Goal: Task Accomplishment & Management: Use online tool/utility

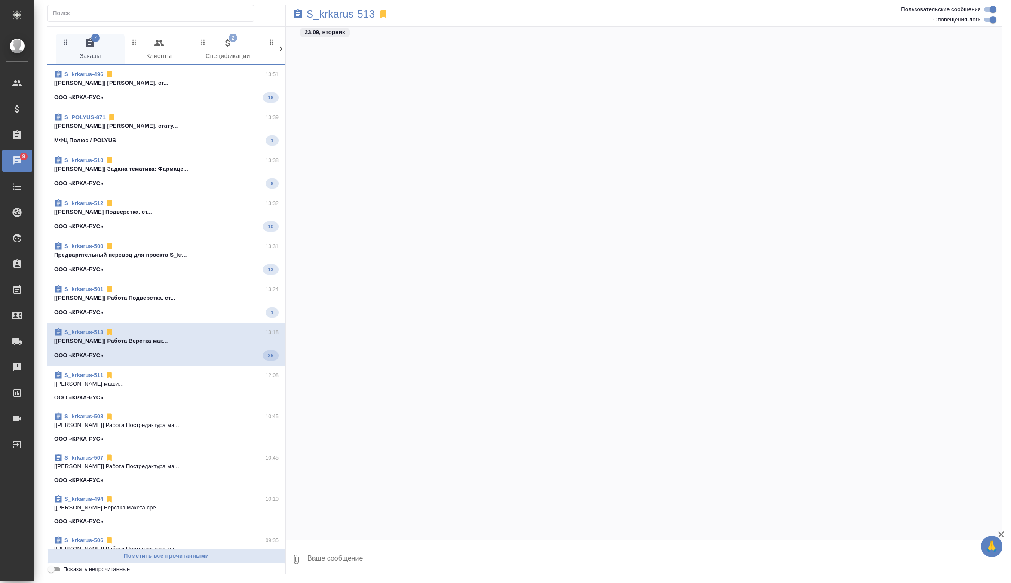
scroll to position [22318, 0]
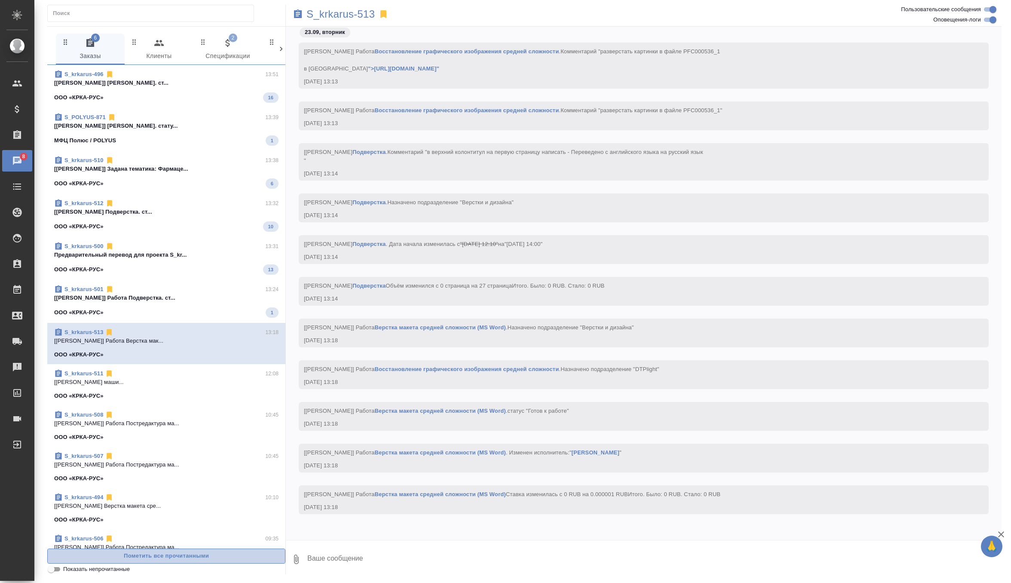
click at [205, 556] on span "Пометить все прочитанными" at bounding box center [166, 556] width 229 height 10
click at [232, 34] on button "2 Спецификации" at bounding box center [227, 49] width 69 height 31
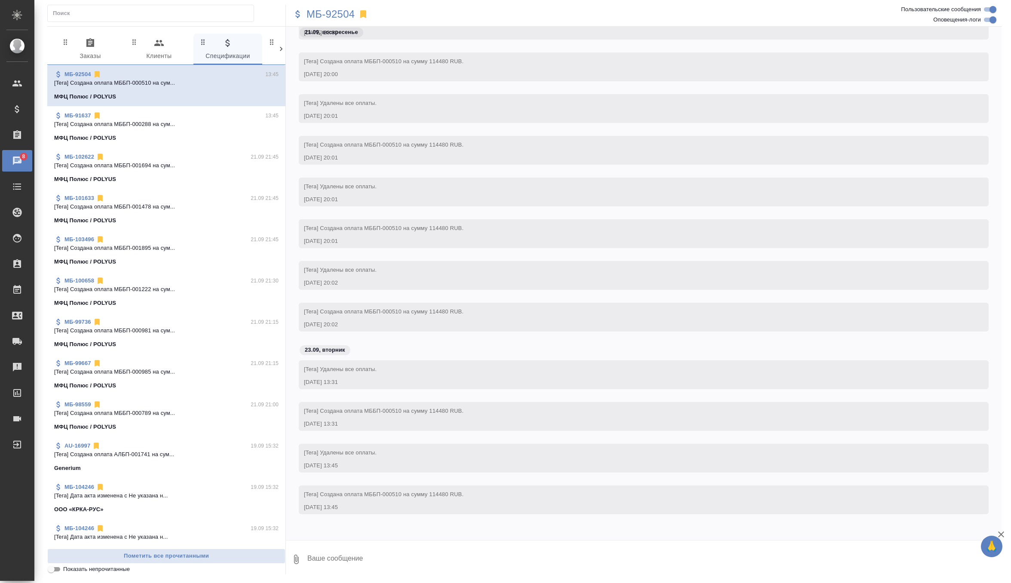
scroll to position [29484, 0]
click at [208, 154] on div "МБ-102622 21.09 21:45" at bounding box center [166, 157] width 224 height 9
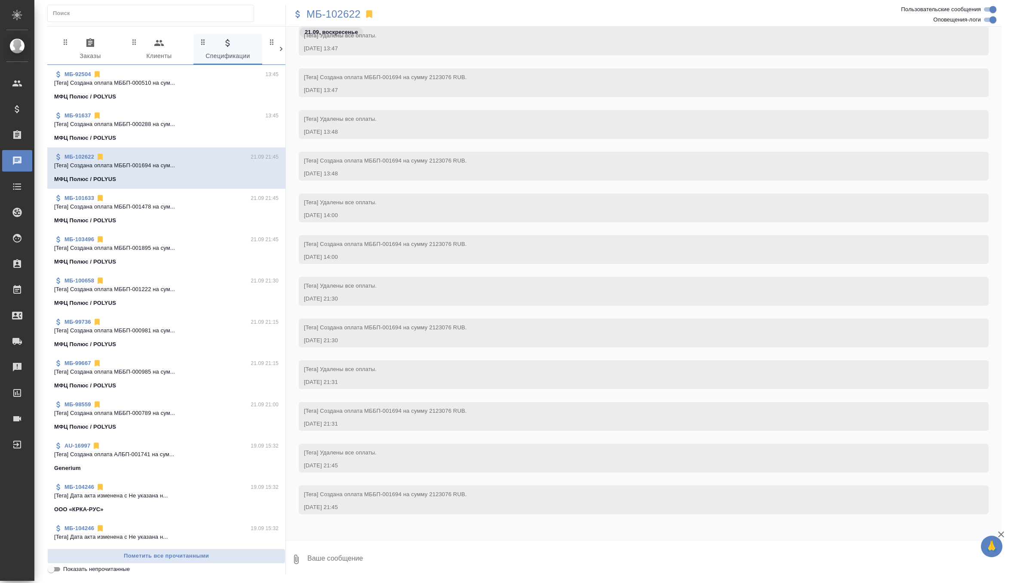
scroll to position [1789, 0]
click at [207, 122] on p "[Tera] Создана оплата МББП-000288 на сум..." at bounding box center [166, 124] width 224 height 9
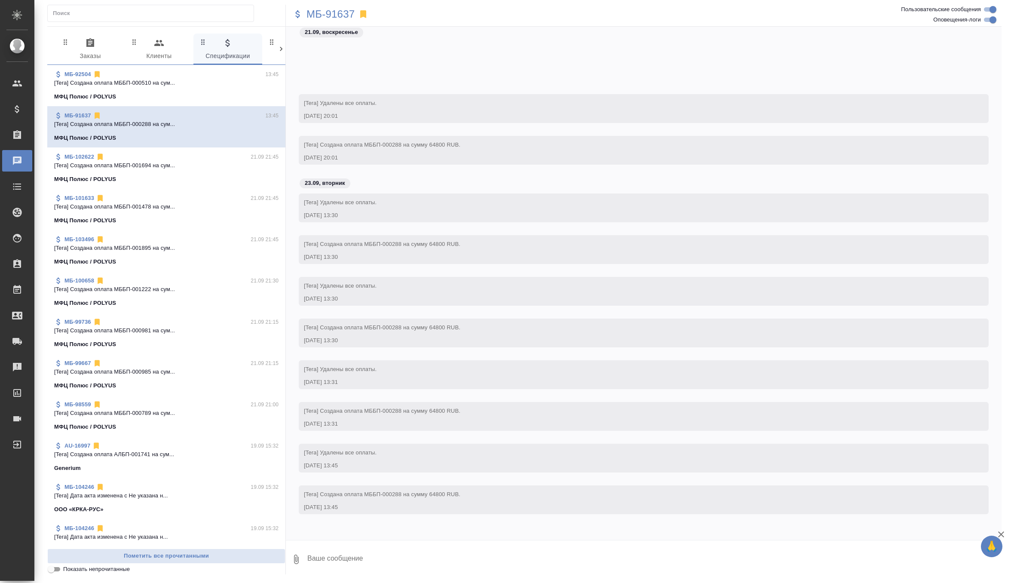
scroll to position [30626, 0]
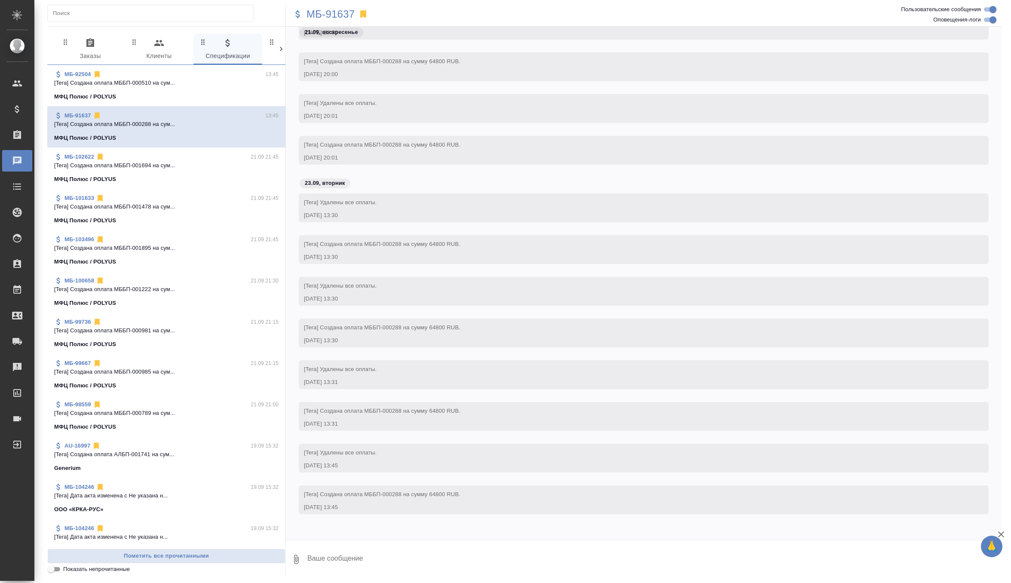
click at [101, 24] on div at bounding box center [166, 15] width 238 height 21
click at [95, 48] on span "0 Заказы" at bounding box center [90, 50] width 58 height 24
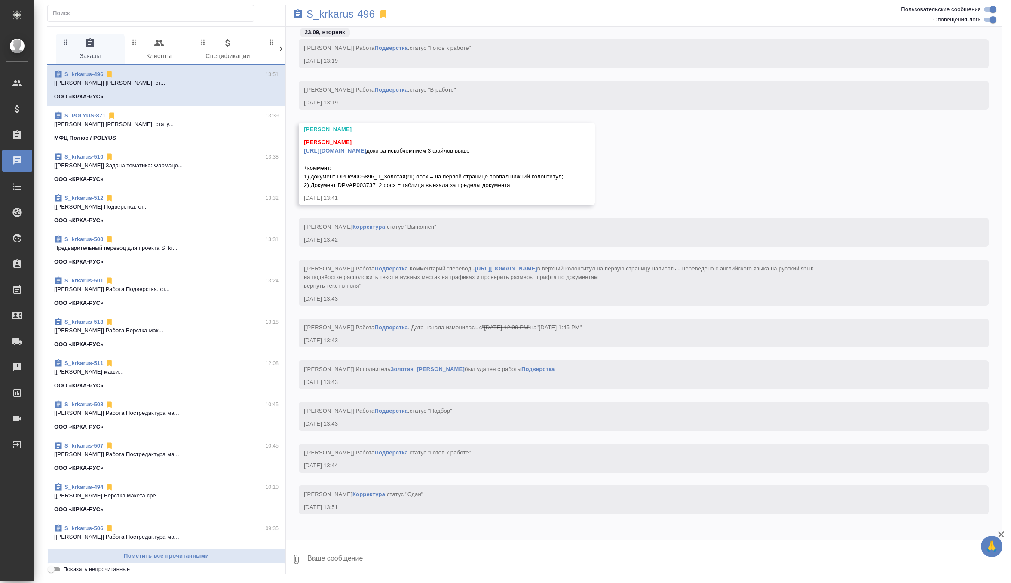
scroll to position [70471, 0]
click at [353, 12] on p "S_krkarus-496" at bounding box center [340, 14] width 68 height 9
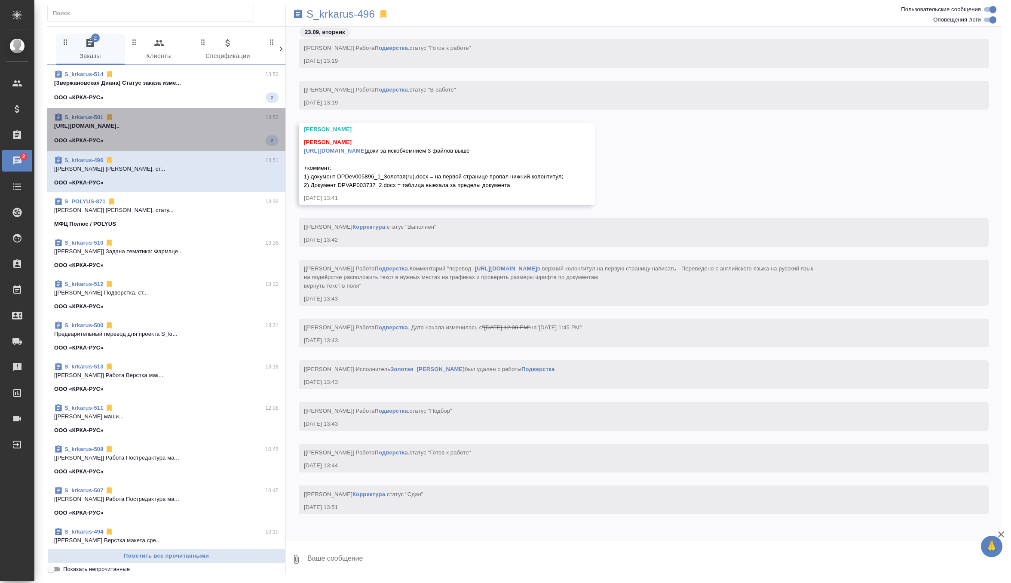
click at [192, 148] on div "S_krkarus-501 13:53 [URL][DOMAIN_NAME].. ООО «КРКА-РУС» 2" at bounding box center [166, 129] width 238 height 43
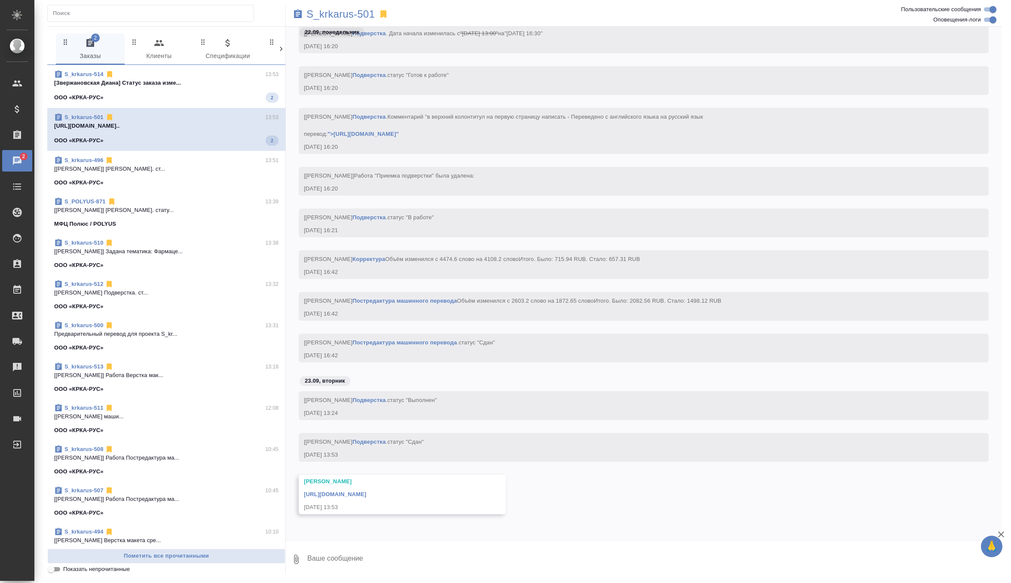
scroll to position [17273, 0]
click at [235, 82] on p "[Звержановская Диана] Статус заказа изме..." at bounding box center [166, 83] width 224 height 9
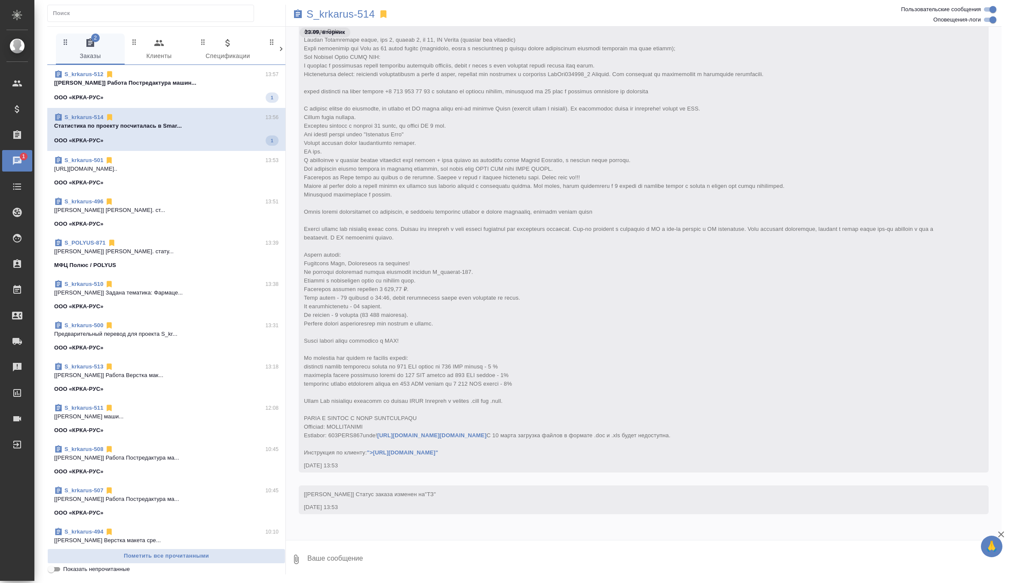
scroll to position [113, 0]
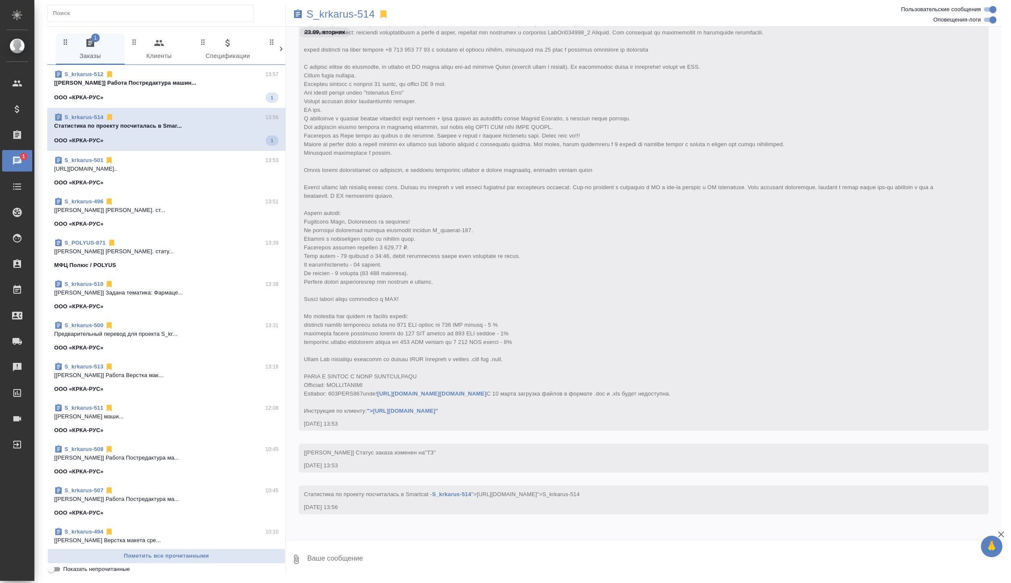
click at [165, 92] on div "ООО «КРКА-РУС» 1" at bounding box center [166, 97] width 224 height 10
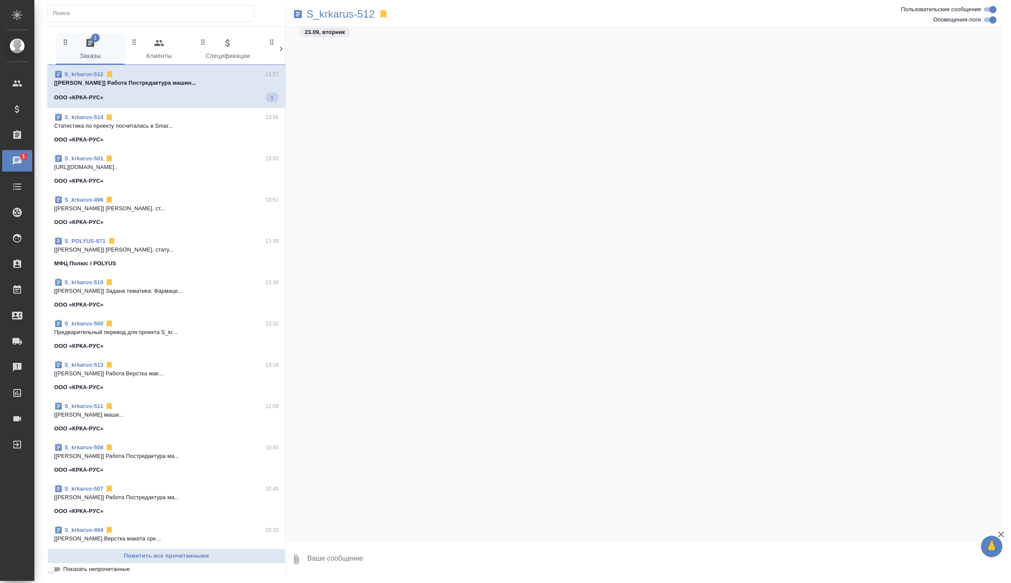
scroll to position [35102, 0]
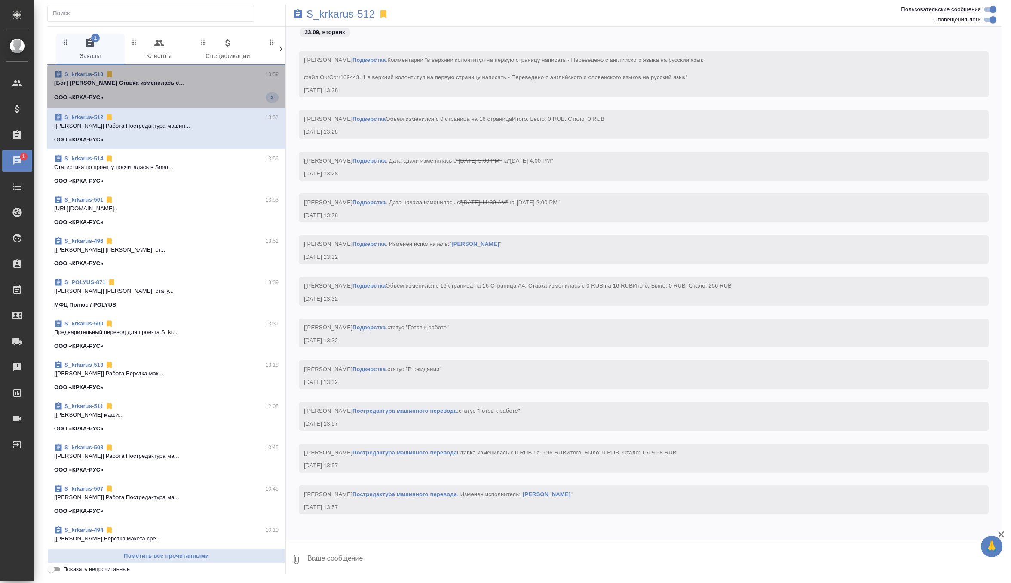
click at [241, 84] on p "[Бот] [PERSON_NAME] Ставка изменилась с..." at bounding box center [166, 83] width 224 height 9
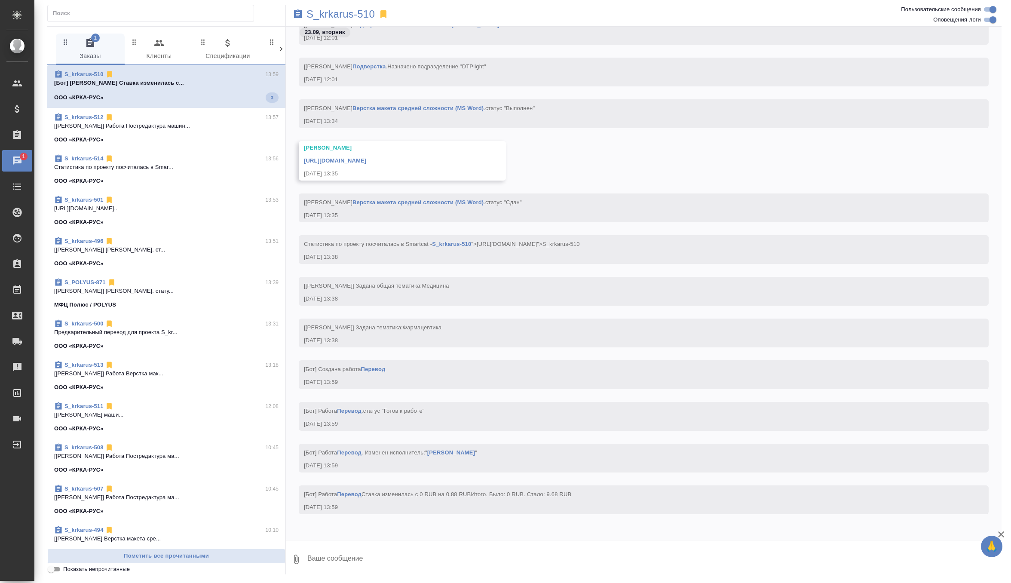
scroll to position [23299, 0]
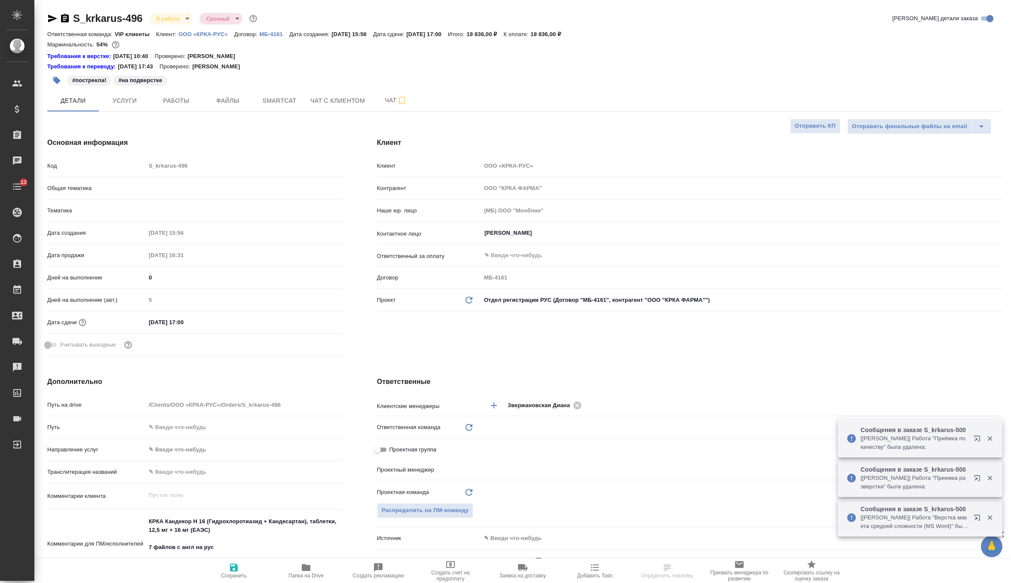
select select "RU"
click at [225, 33] on p "ООО «КРКА-РУС»" at bounding box center [206, 34] width 56 height 6
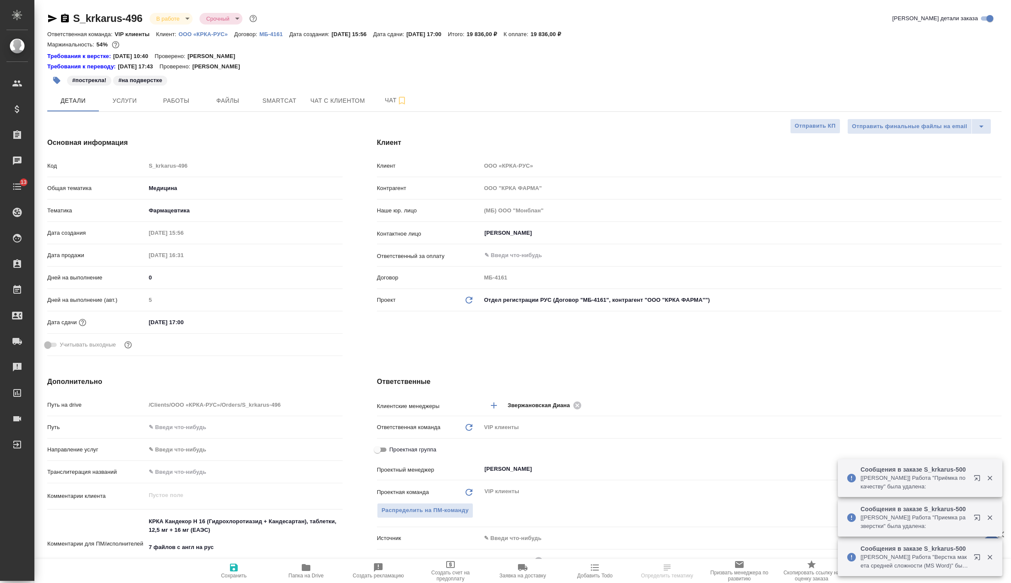
type input "[PERSON_NAME]"
type input "VIP клиенты"
type input "[PERSON_NAME]"
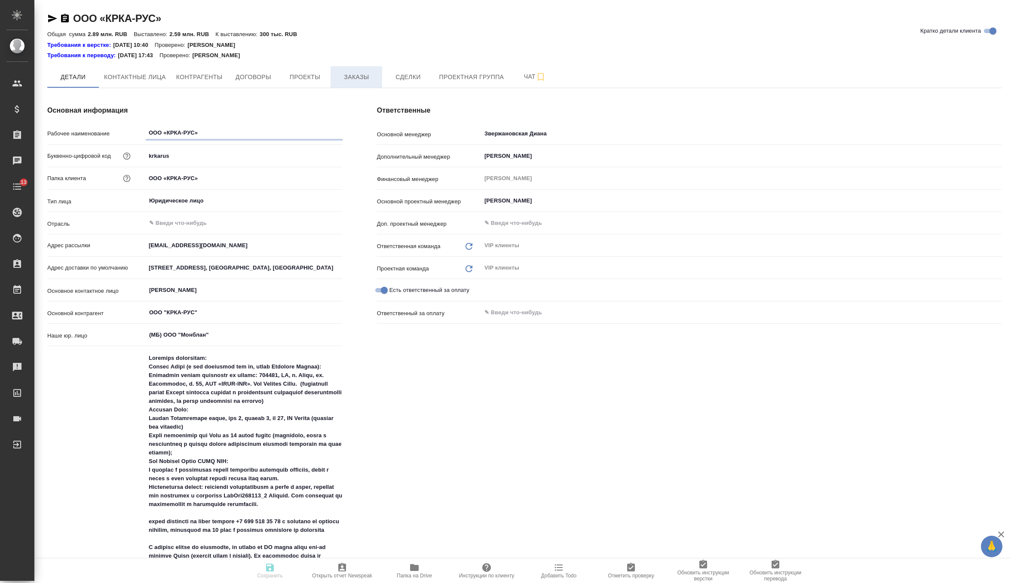
click at [349, 83] on button "Заказы" at bounding box center [356, 76] width 52 height 21
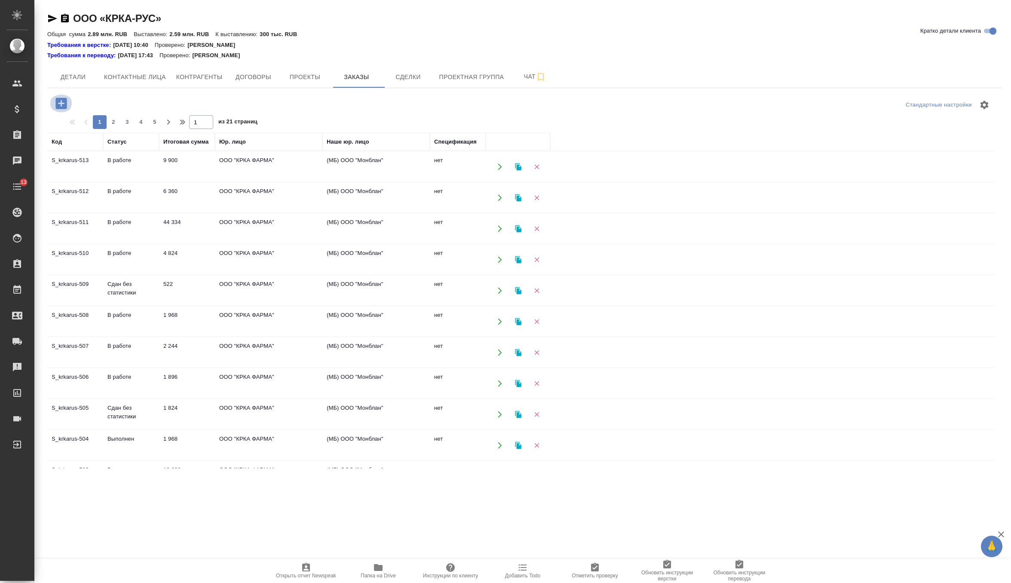
click at [61, 96] on icon "button" at bounding box center [61, 103] width 15 height 15
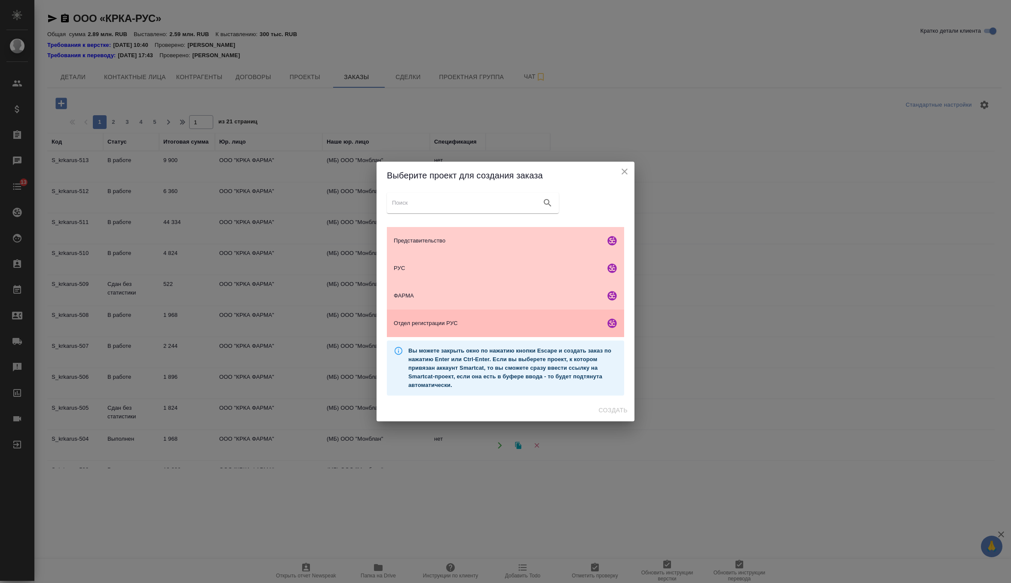
click at [488, 324] on span "Отдел регистрации РУС" at bounding box center [498, 323] width 208 height 9
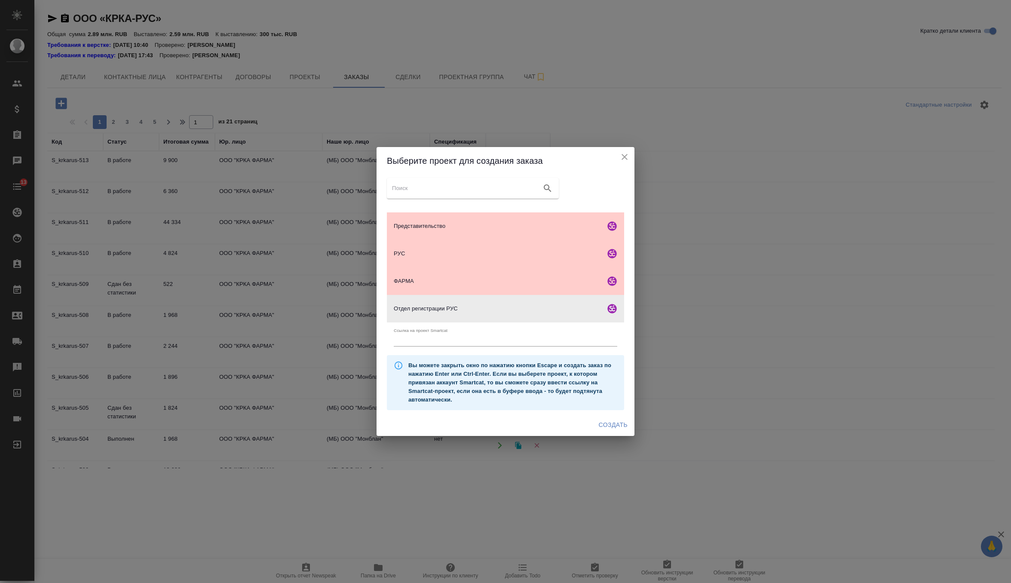
click at [603, 412] on div "Представительство РУС ФАРМА Отдел регистрации РУС Ссылка на проект Smartcat Вы …" at bounding box center [505, 293] width 258 height 239
click at [602, 427] on span "Создать" at bounding box center [613, 424] width 29 height 11
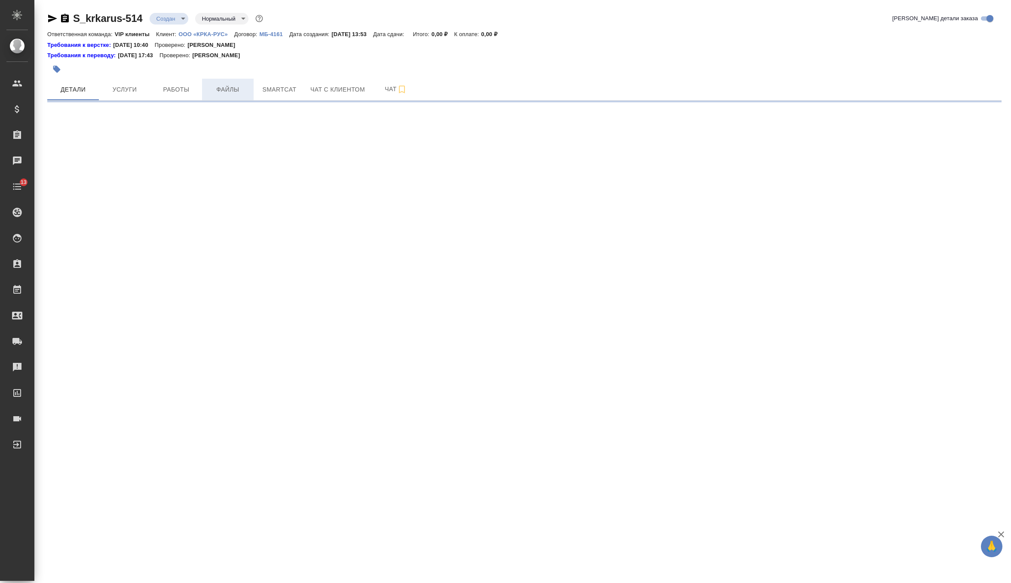
select select "RU"
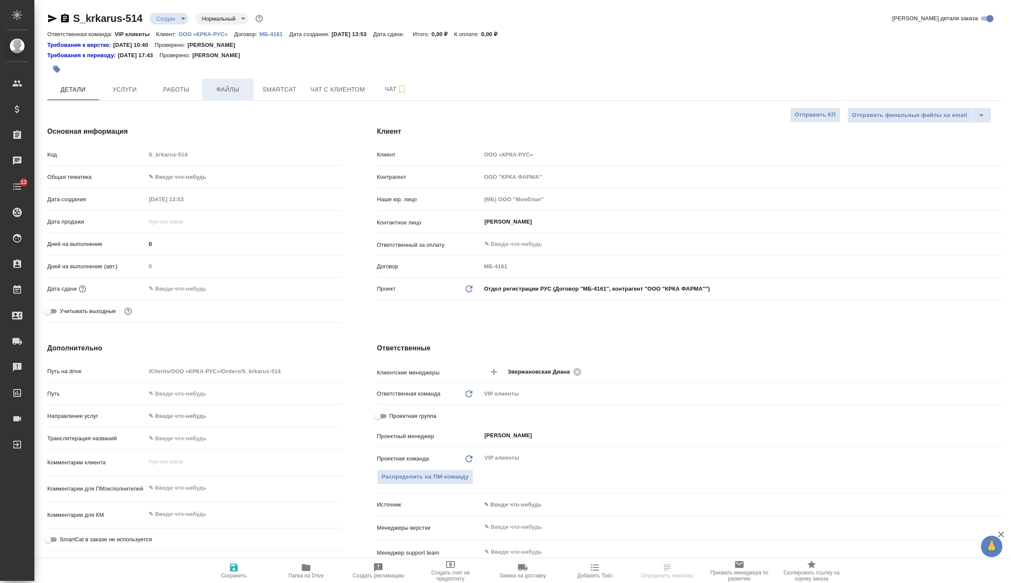
type textarea "x"
click at [220, 87] on span "Файлы" at bounding box center [227, 89] width 41 height 11
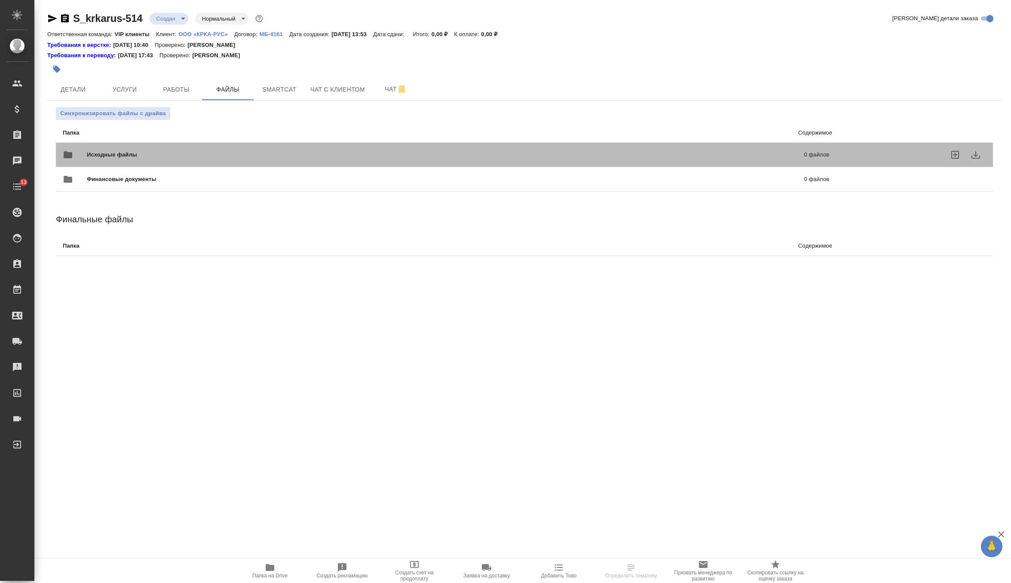
click at [108, 149] on div "Исходные файлы 0 файлов" at bounding box center [446, 154] width 766 height 21
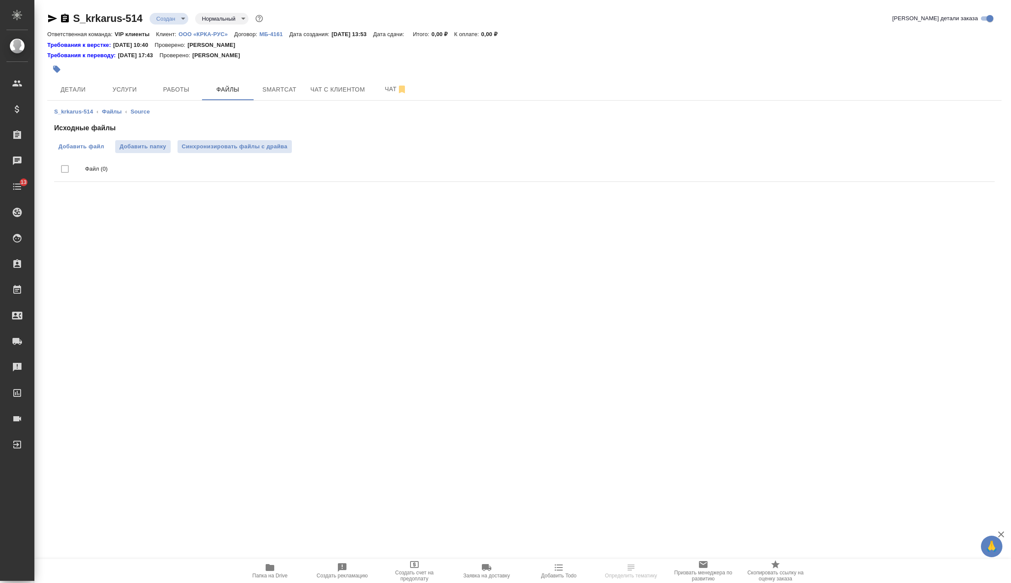
click at [102, 147] on span "Добавить файл" at bounding box center [81, 146] width 46 height 9
click at [0, 0] on input "Добавить файл" at bounding box center [0, 0] width 0 height 0
click at [282, 144] on span "Синхронизировать файлы с драйва" at bounding box center [235, 146] width 106 height 9
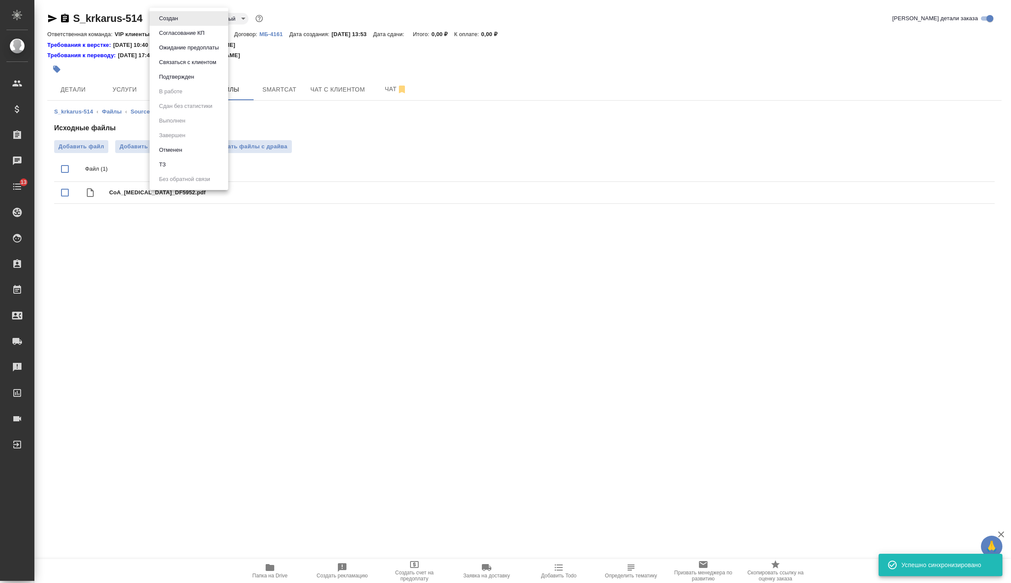
click at [178, 17] on body "🙏 .cls-1 fill:#fff; AWATERA Zverzhanovskaya Diana Клиенты Спецификации Заказы 0…" at bounding box center [505, 291] width 1011 height 583
click at [212, 165] on li "ТЗ" at bounding box center [189, 164] width 79 height 15
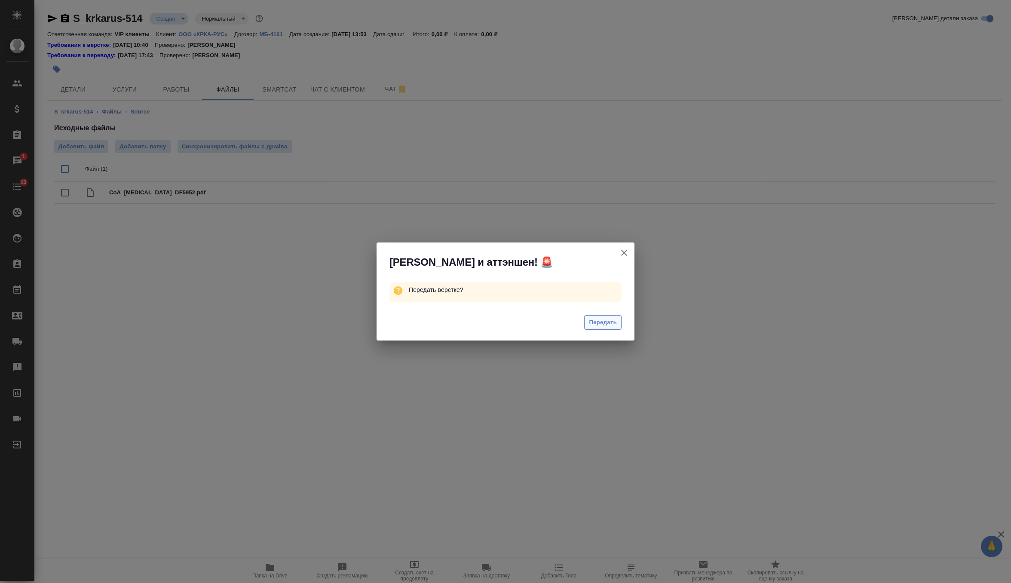
click at [603, 329] on button "Передать" at bounding box center [602, 322] width 37 height 15
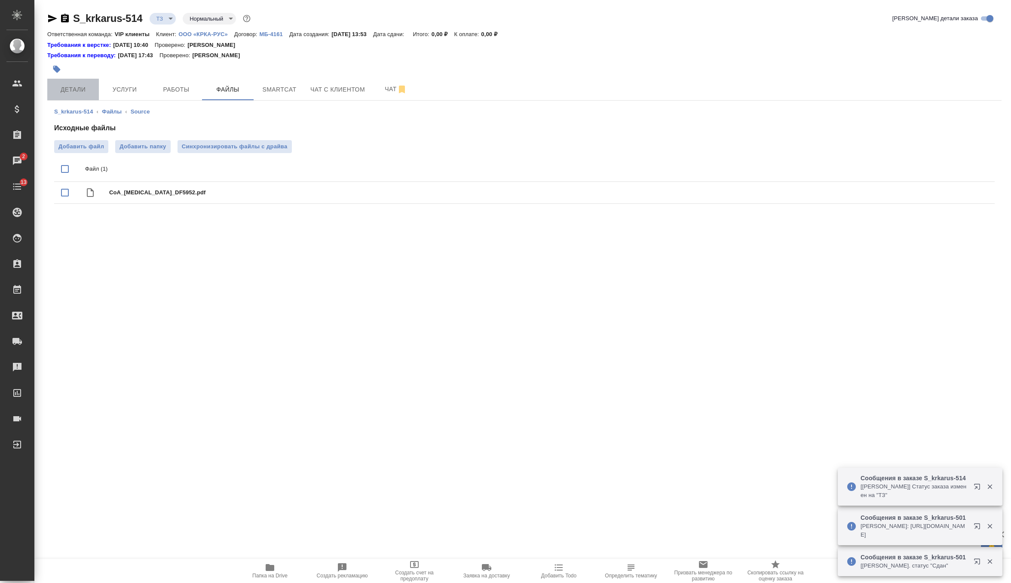
click at [68, 87] on span "Детали" at bounding box center [72, 89] width 41 height 11
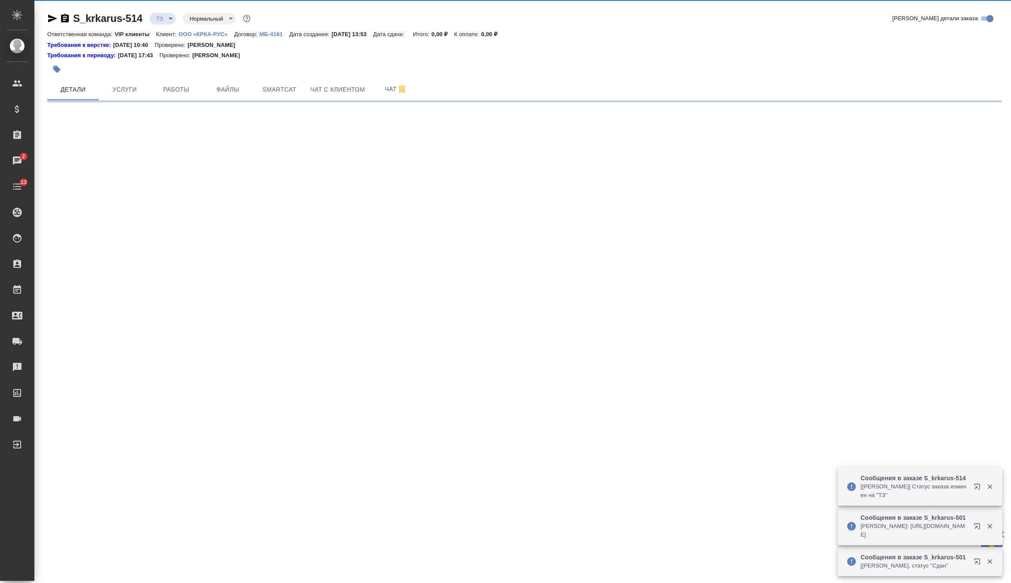
select select "RU"
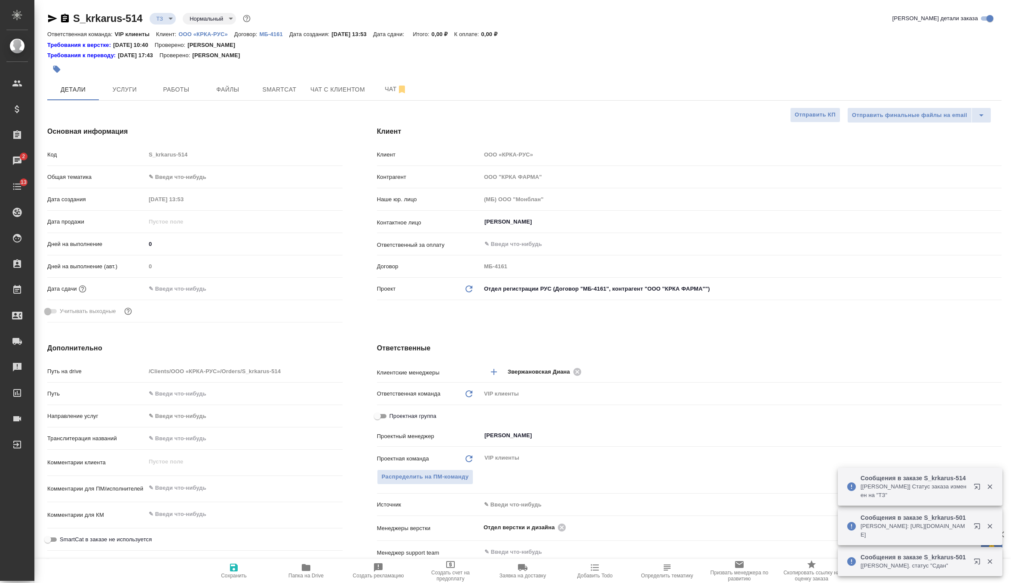
type textarea "x"
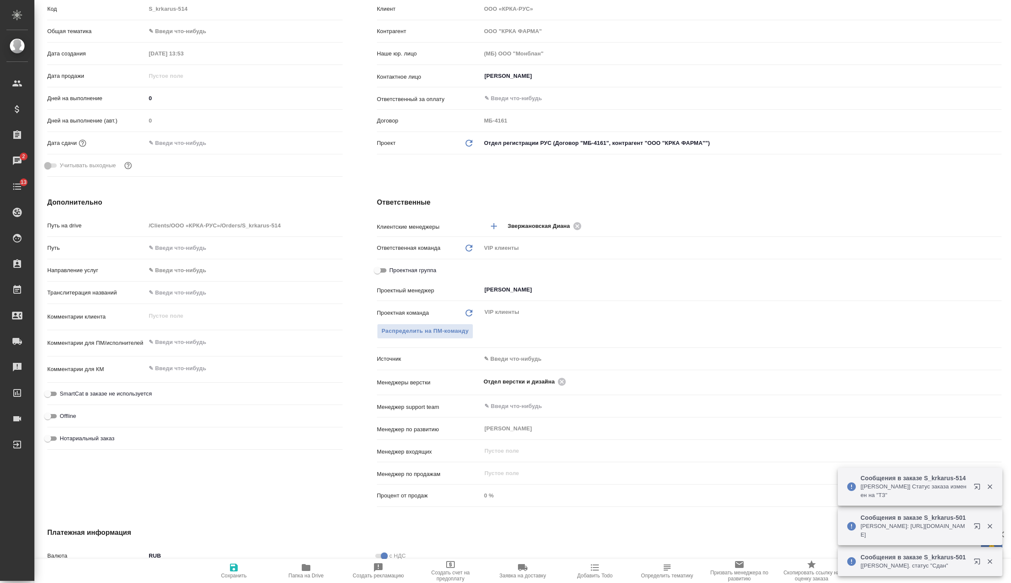
scroll to position [194, 0]
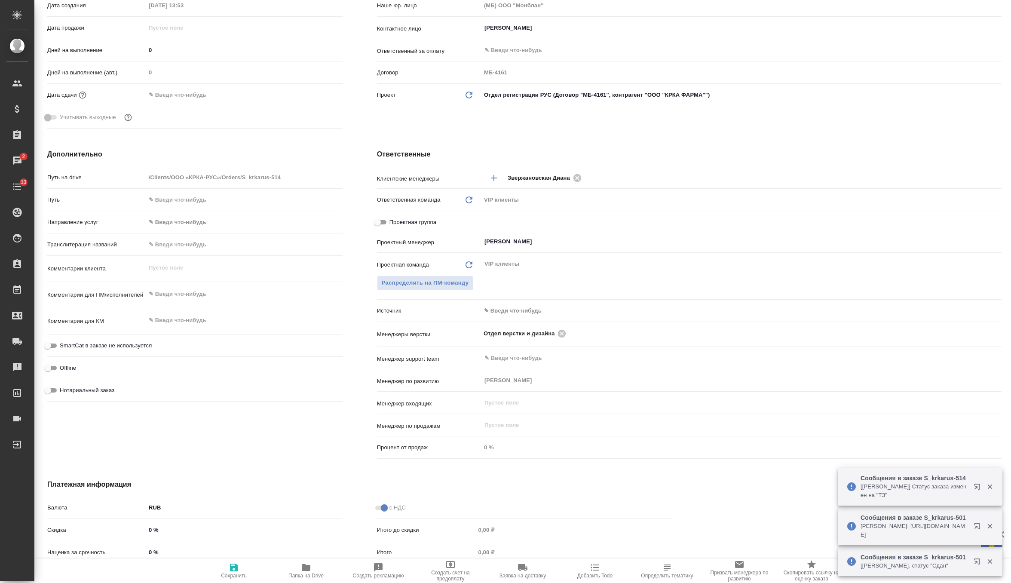
type textarea "x"
click at [187, 290] on textarea at bounding box center [244, 294] width 197 height 15
paste textarea "КРКА Кордипин® ХЛ (Нифедипин), тaблетки с пpoлонгированным высвобождением, покр…"
type textarea "x"
type textarea "КРКА Кордипин® ХЛ (Нифедипин), тaблетки с пpoлонгированным высвобождением, покр…"
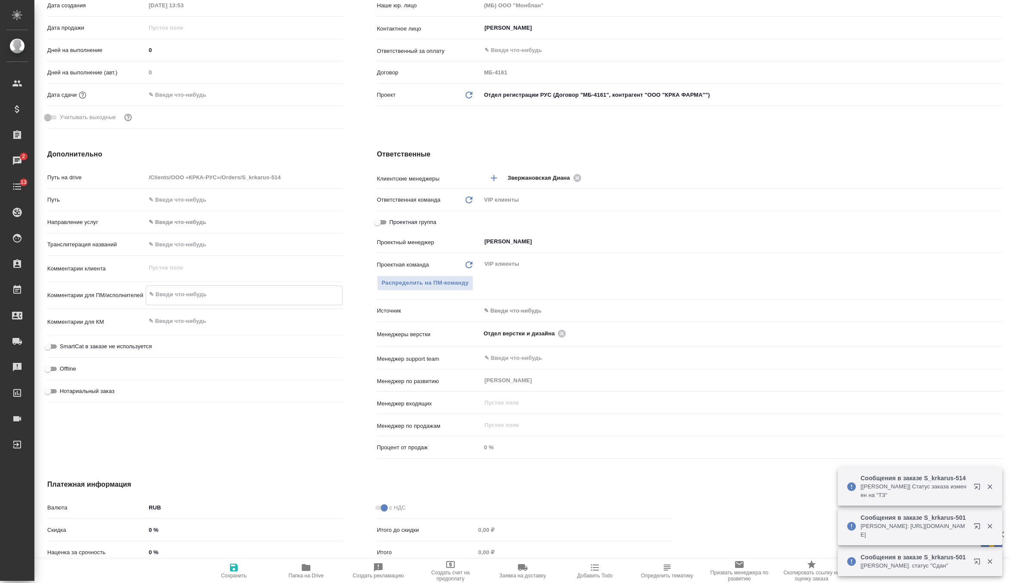
type textarea "x"
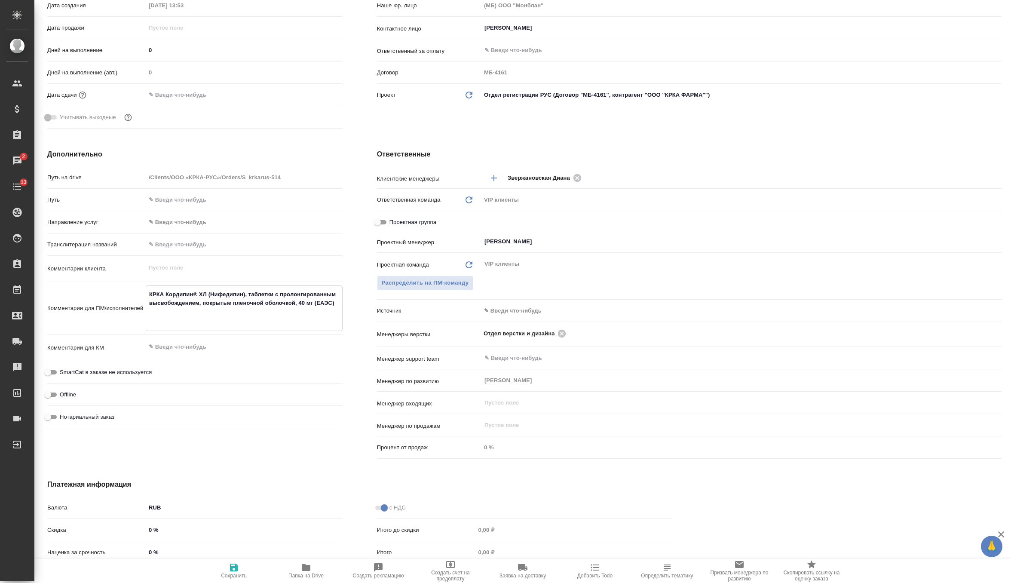
type textarea "x"
type textarea "КРКА Кордипин® ХЛ (Нифедипин), тaблетки с пpoлонгированным высвобождением, покр…"
type textarea "x"
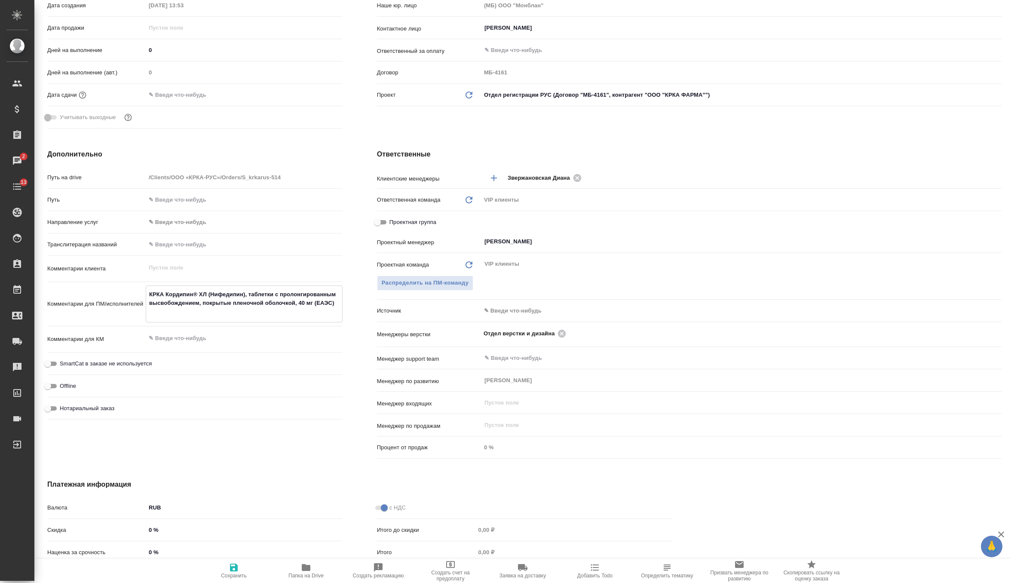
type textarea "КРКА Кордипин® ХЛ (Нифедипин), тaблетки с пpoлонгированным высвобождением, покр…"
type textarea "x"
type textarea "КРКА Кордипин® ХЛ (Нифедипин), тaблетки с пpoлонгированным высвобождением, покр…"
type textarea "x"
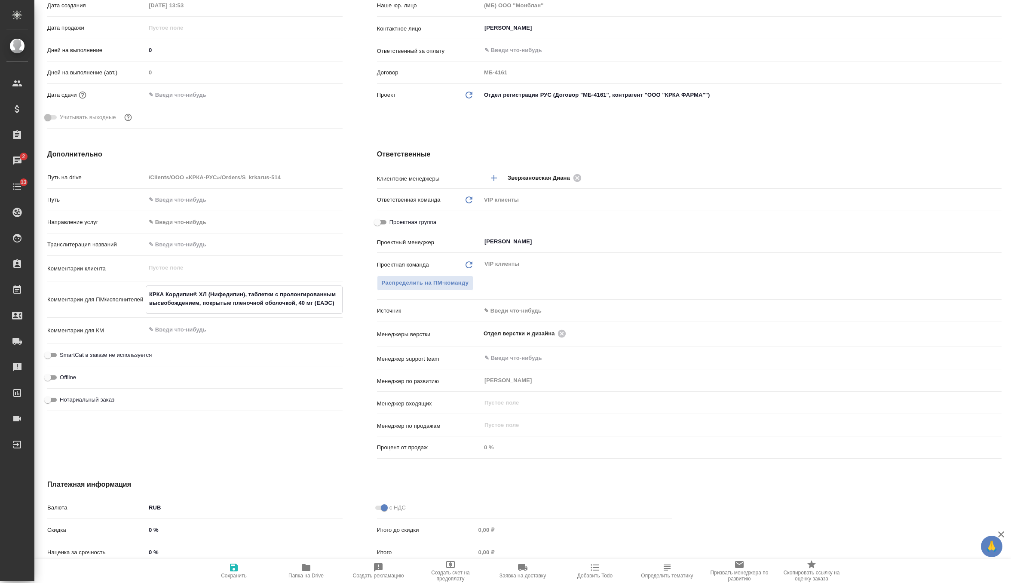
click at [235, 573] on span "Сохранить" at bounding box center [234, 575] width 26 height 6
type textarea "x"
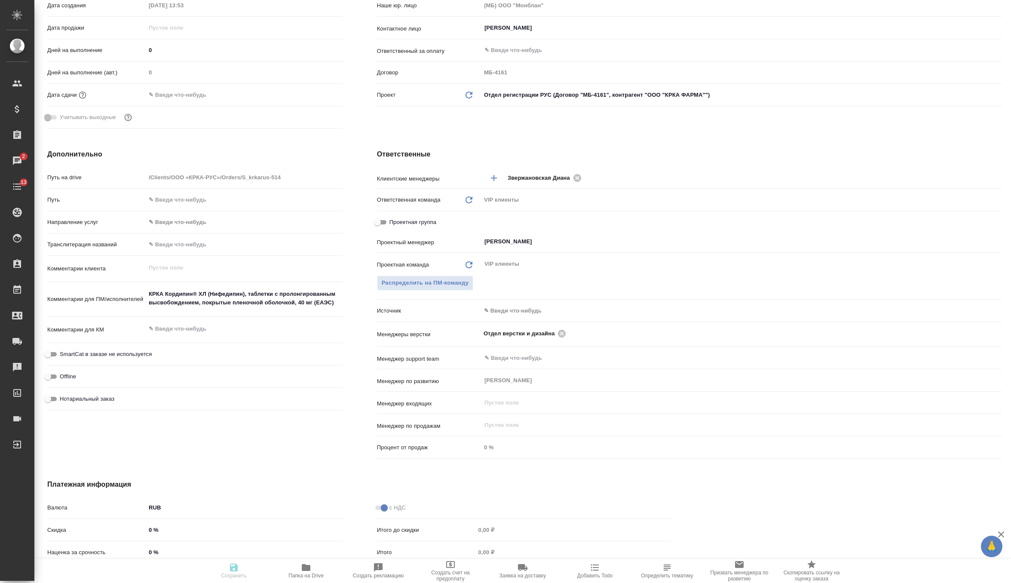
type textarea "x"
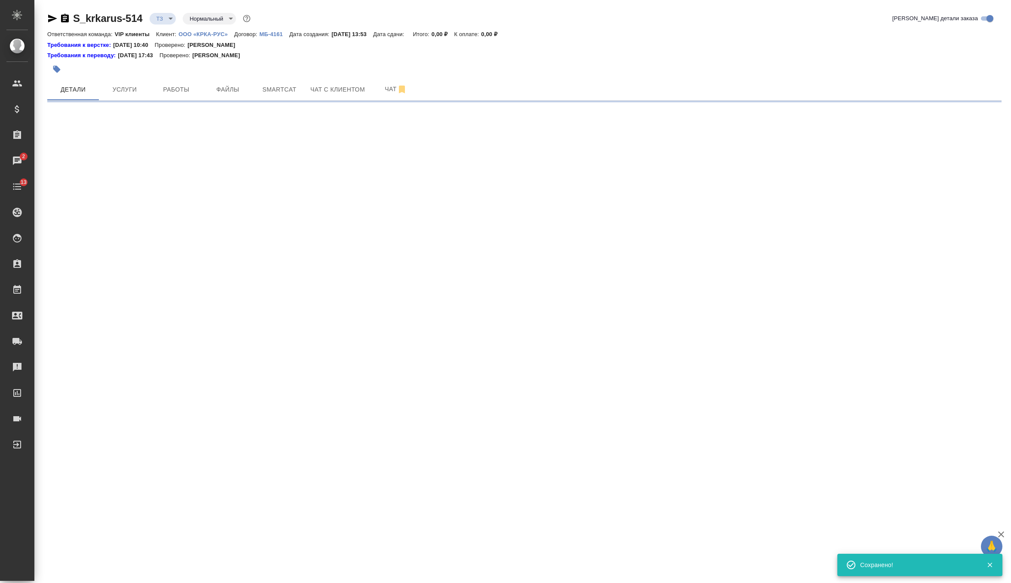
scroll to position [0, 0]
select select "RU"
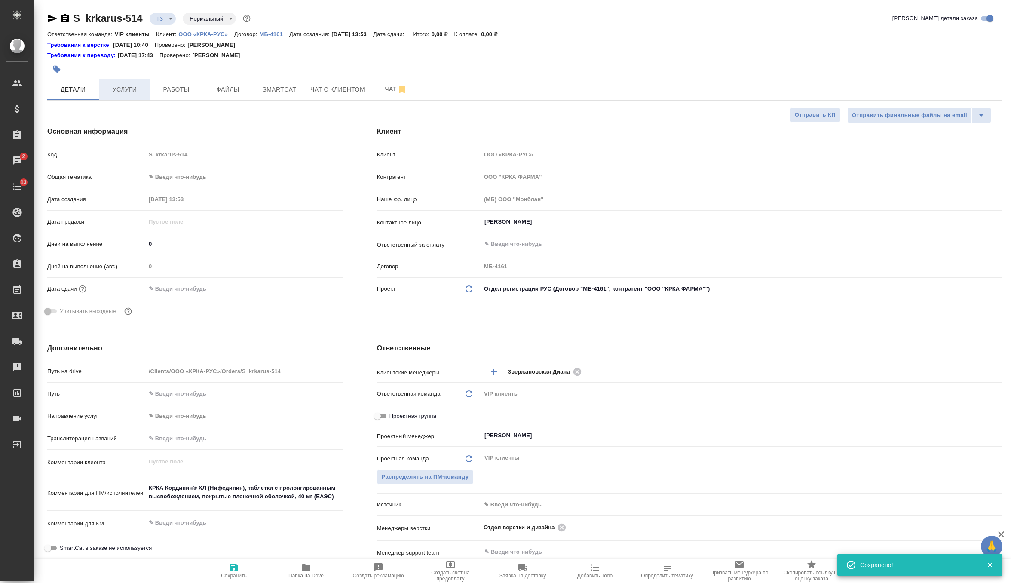
type textarea "x"
click at [113, 85] on span "Услуги" at bounding box center [124, 89] width 41 height 11
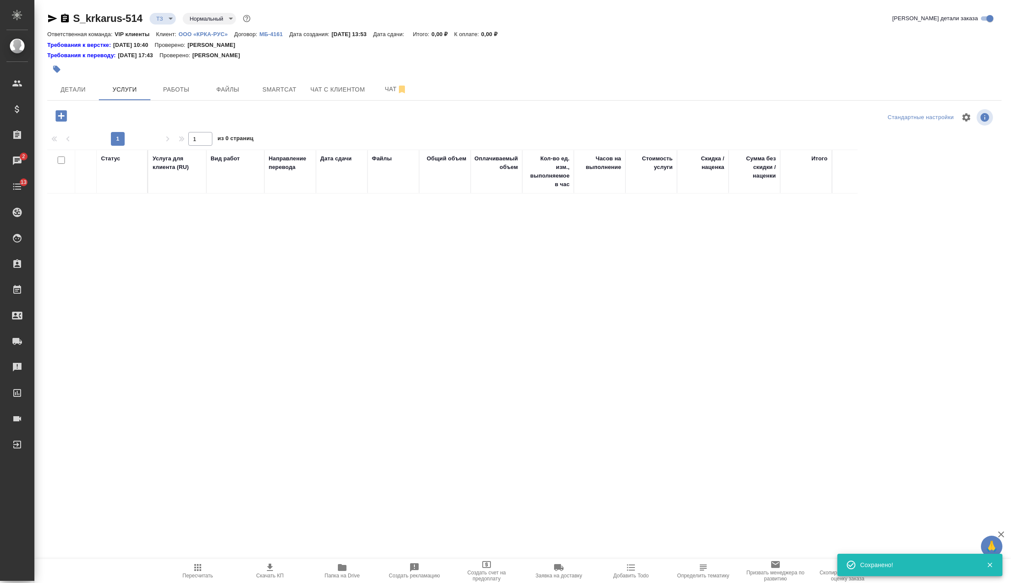
click at [64, 112] on icon "button" at bounding box center [60, 115] width 11 height 11
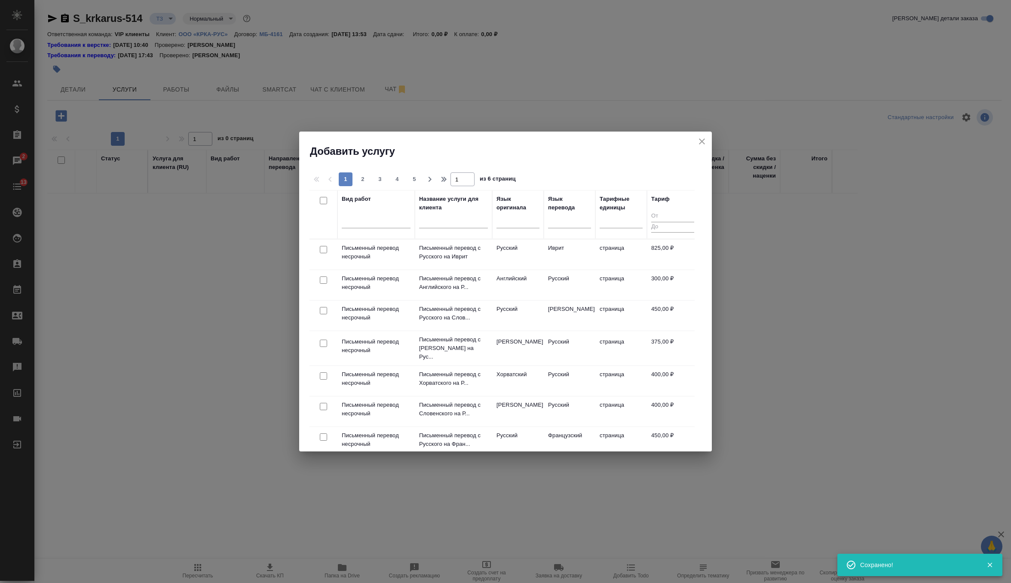
click at [321, 279] on input "checkbox" at bounding box center [323, 279] width 7 height 7
checkbox input "true"
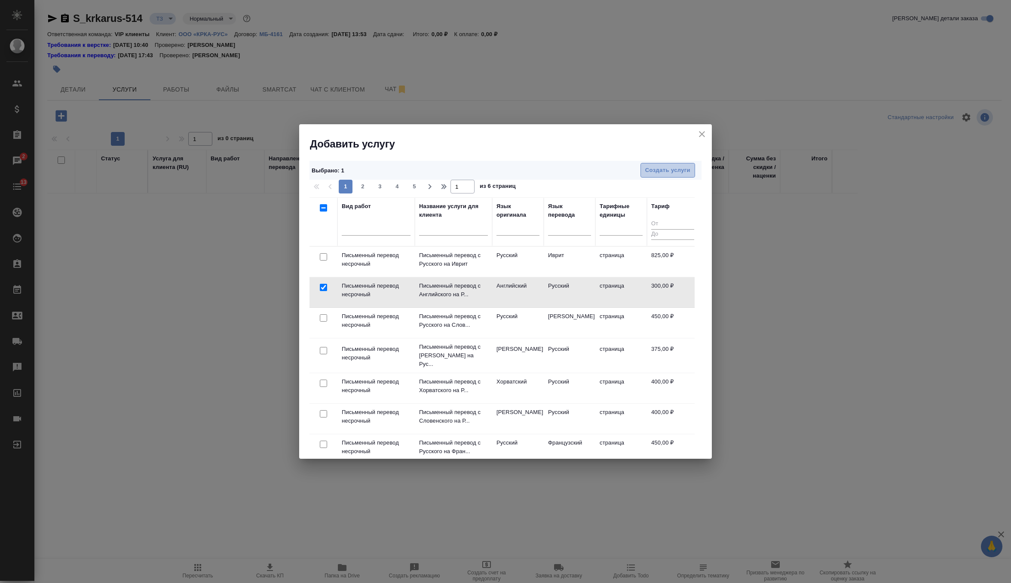
click at [676, 165] on span "Создать услуги" at bounding box center [667, 170] width 45 height 10
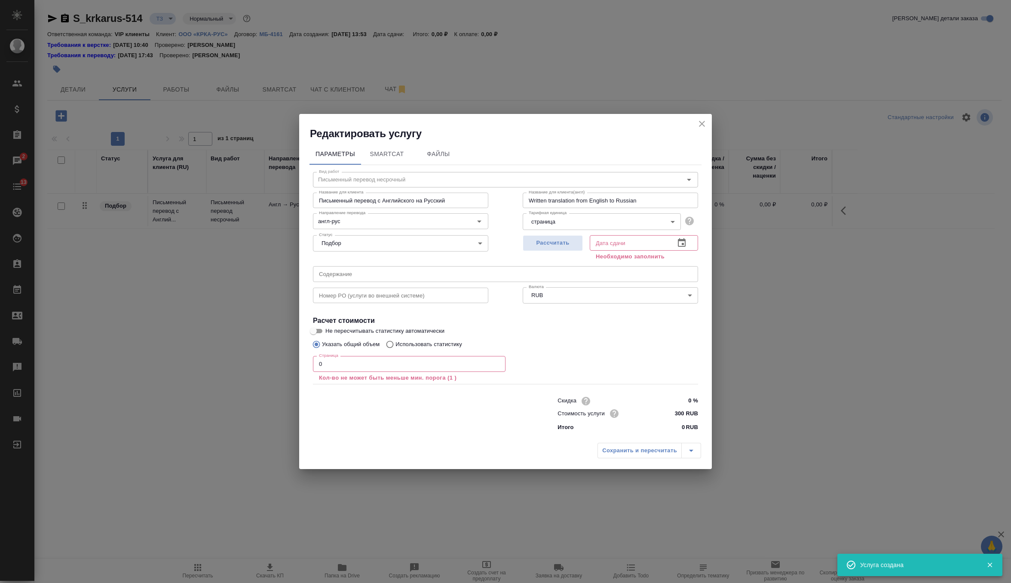
click at [372, 275] on input "text" at bounding box center [505, 273] width 385 height 15
paste input "КРКА Кордипин® ХЛ (Нифедипин), тaблетки с пpoлонгированным высвобождением, покр…"
type input "КРКА Кордипин® ХЛ (Нифедипин), тaблетки с пpoлонгированным высвобождением, покр…"
click at [559, 243] on span "Рассчитать" at bounding box center [552, 243] width 51 height 10
type input "23.09.2025 13:53"
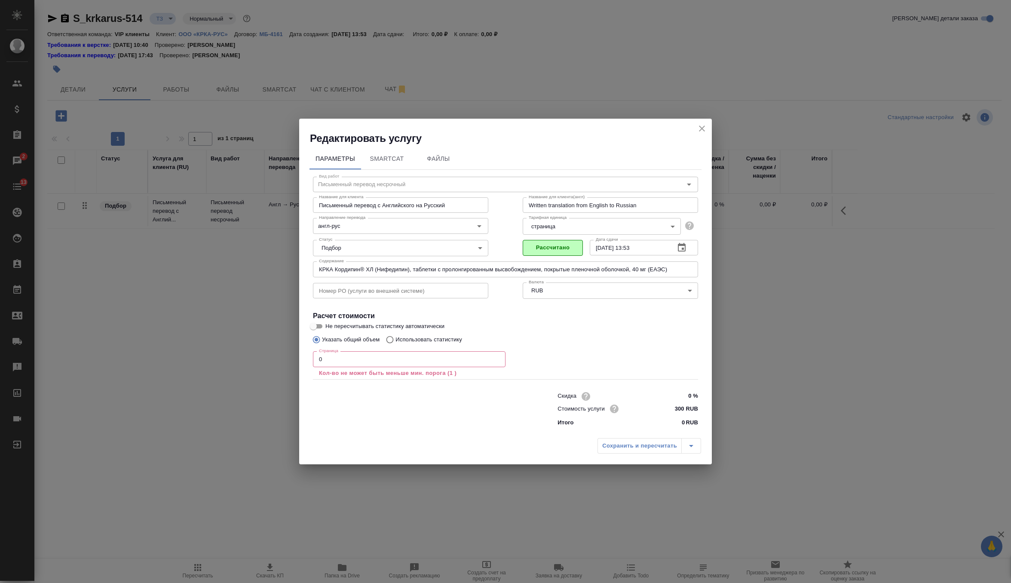
click at [441, 360] on input "0" at bounding box center [409, 358] width 193 height 15
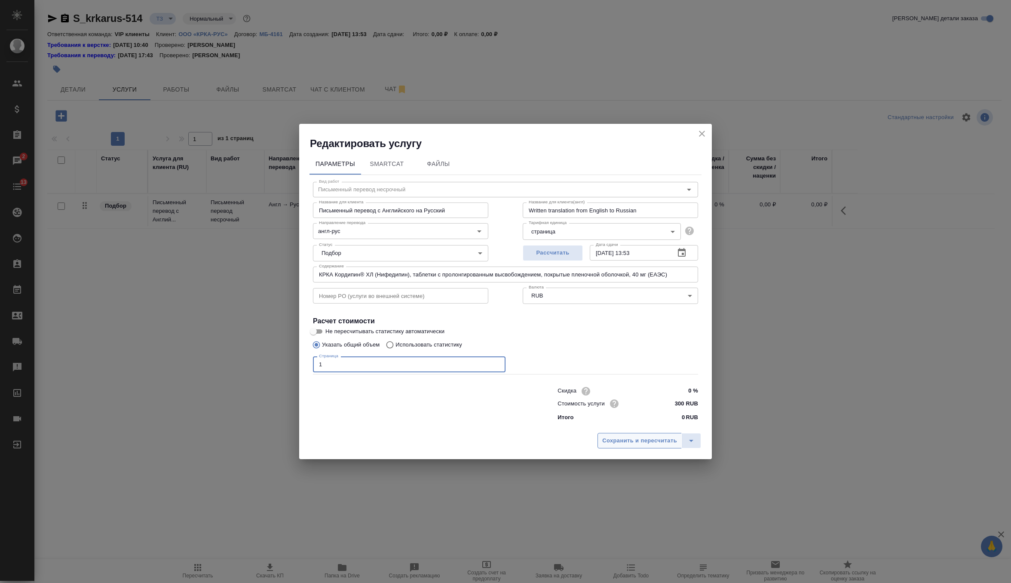
type input "1"
click at [623, 442] on span "Сохранить и пересчитать" at bounding box center [639, 441] width 75 height 10
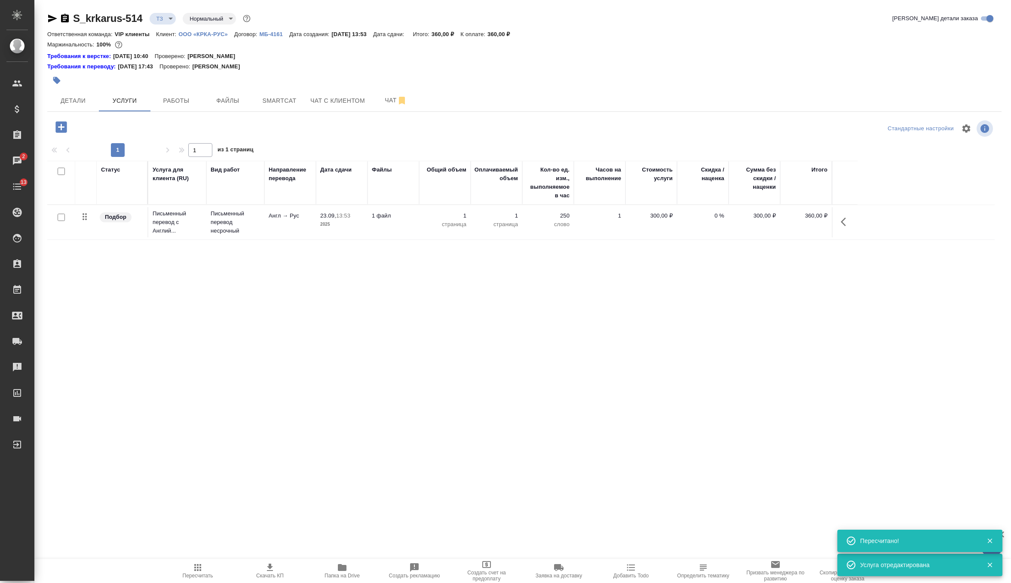
click at [65, 128] on icon "button" at bounding box center [60, 126] width 11 height 11
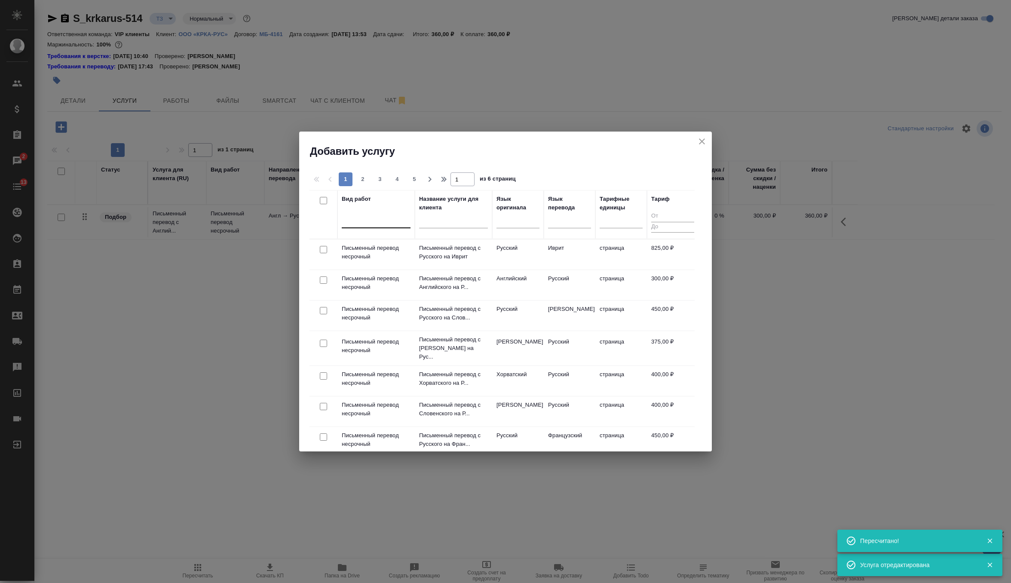
click at [375, 215] on div at bounding box center [376, 219] width 69 height 12
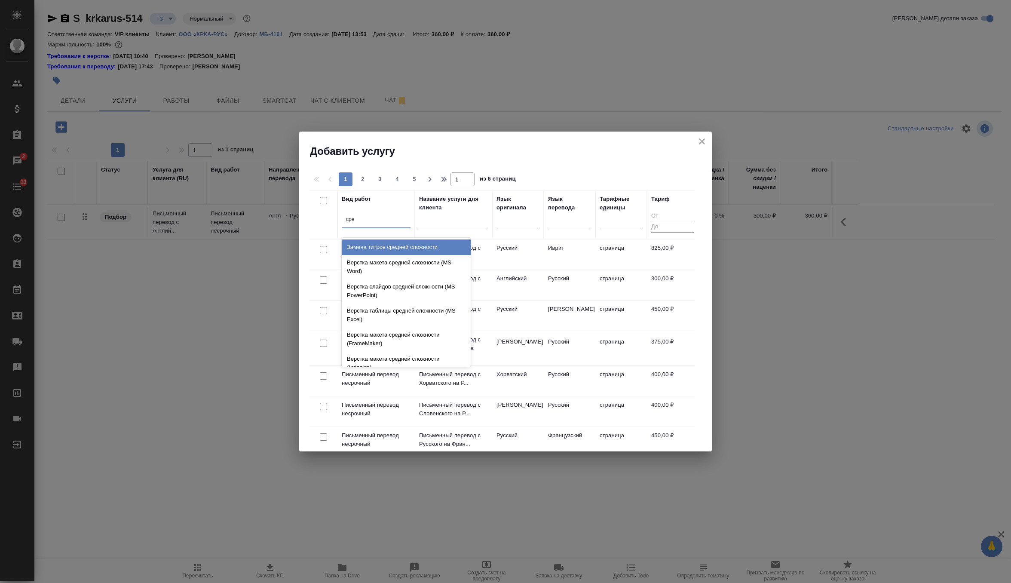
type input "сред"
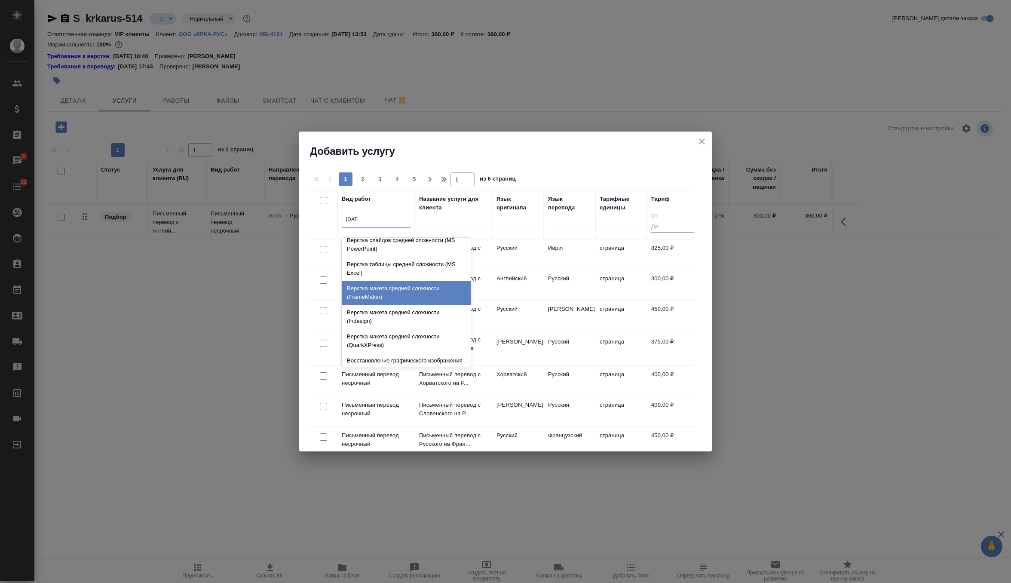
scroll to position [91, 0]
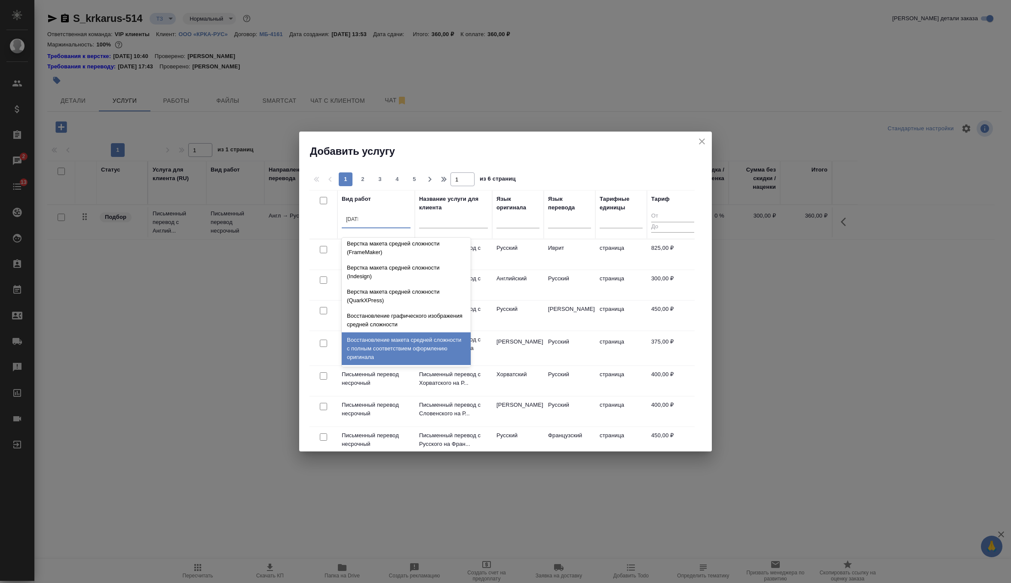
click at [446, 333] on div "Восстановление макета средней сложности с полным соответствием оформлению ориги…" at bounding box center [406, 348] width 129 height 33
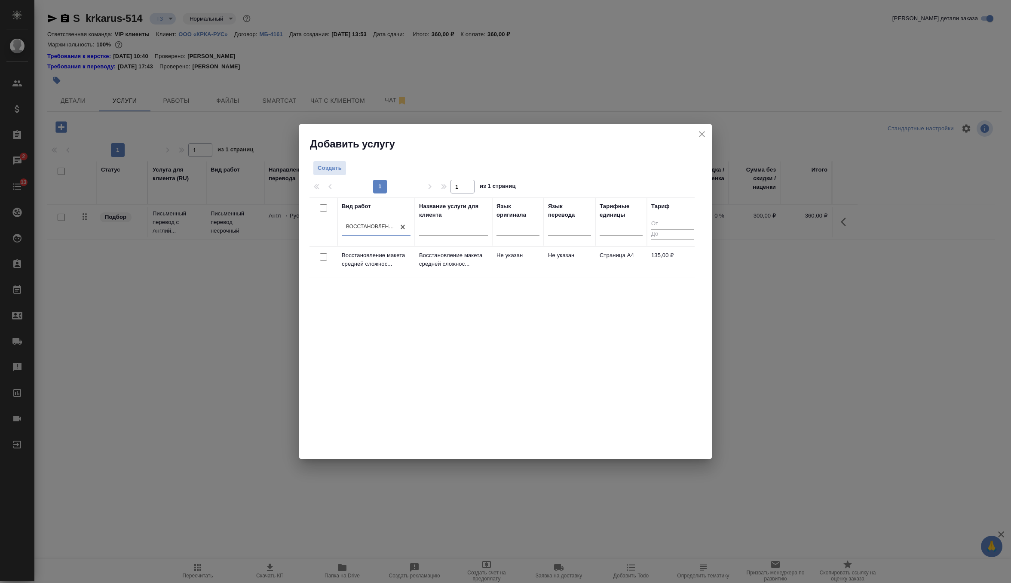
click at [326, 258] on input "checkbox" at bounding box center [323, 256] width 7 height 7
checkbox input "true"
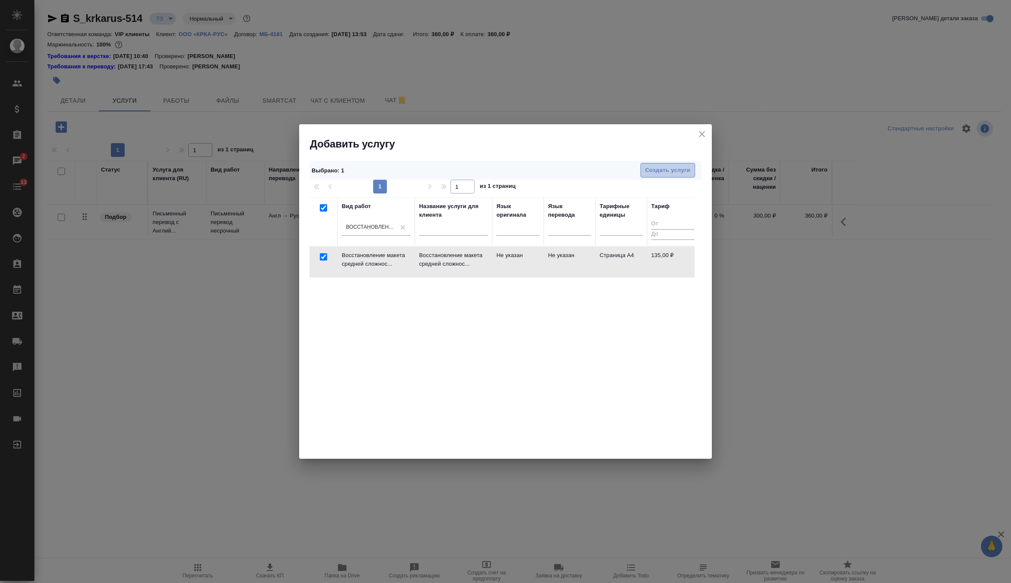
click at [675, 170] on span "Создать услуги" at bounding box center [667, 170] width 45 height 10
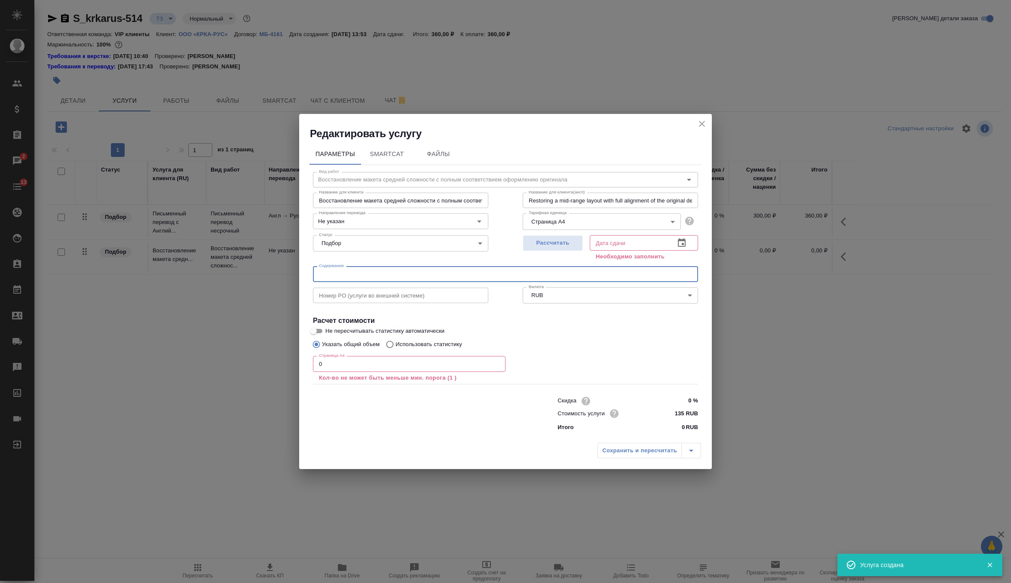
click at [400, 277] on input "text" at bounding box center [505, 273] width 385 height 15
paste input "КРКА Кордипин® ХЛ (Нифедипин), тaблетки с пpoлонгированным высвобождением, покр…"
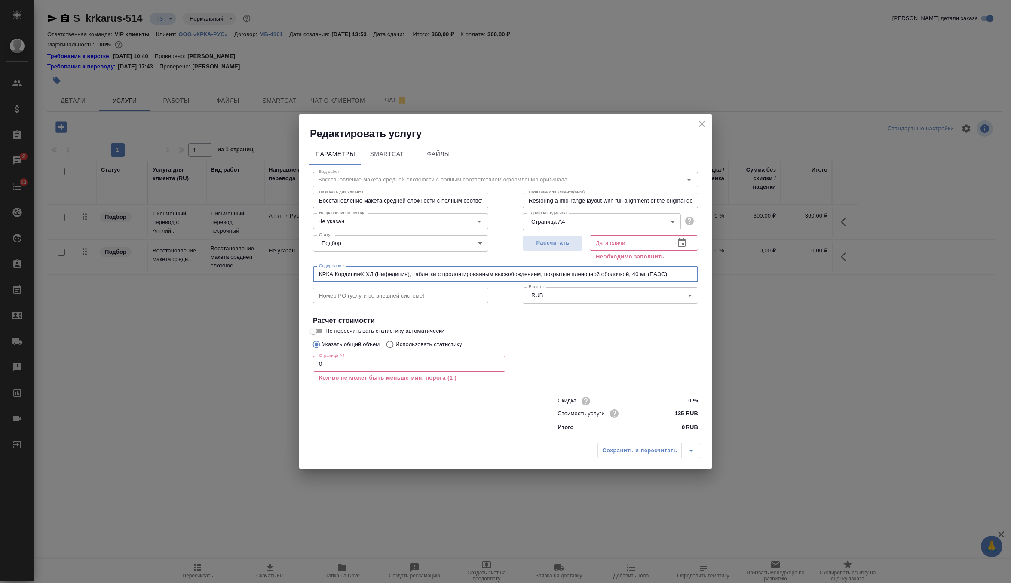
type input "КРКА Кордипин® ХЛ (Нифедипин), тaблетки с пpoлонгированным высвобождением, покр…"
click at [409, 355] on div "Страница А4 0 Страница А4 Кол-во не может быть меньше мин. порога (1 )" at bounding box center [409, 367] width 193 height 31
click at [409, 365] on input "0" at bounding box center [409, 363] width 193 height 15
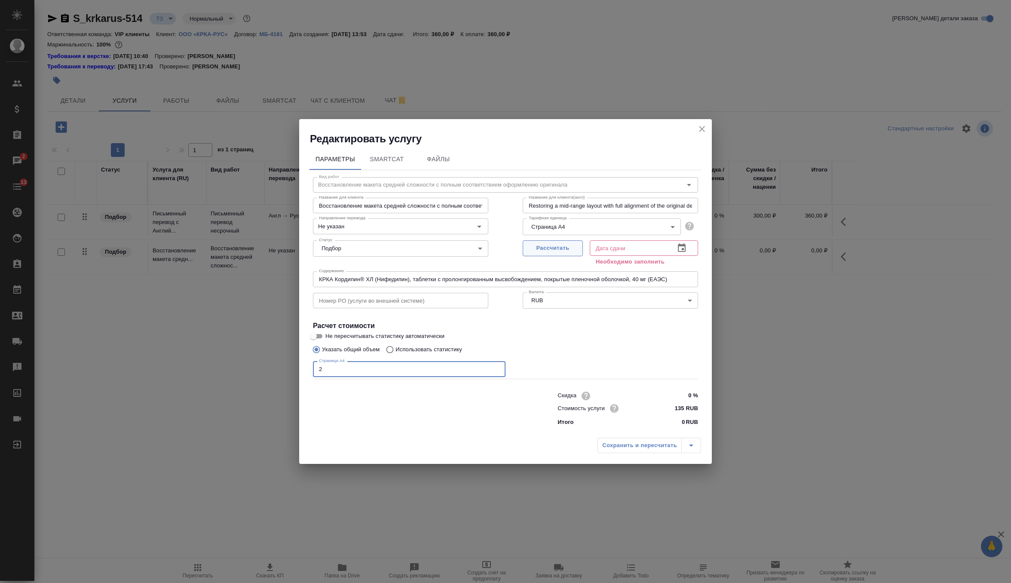
type input "2"
click at [557, 243] on button "Рассчитать" at bounding box center [553, 248] width 60 height 16
type input "23.09.2025 14:06"
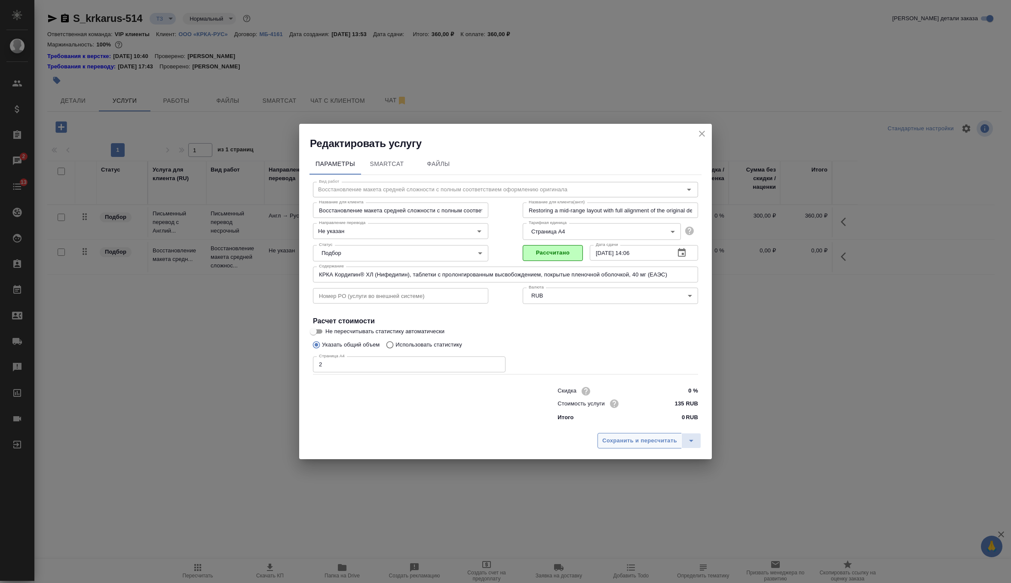
click at [627, 440] on span "Сохранить и пересчитать" at bounding box center [639, 441] width 75 height 10
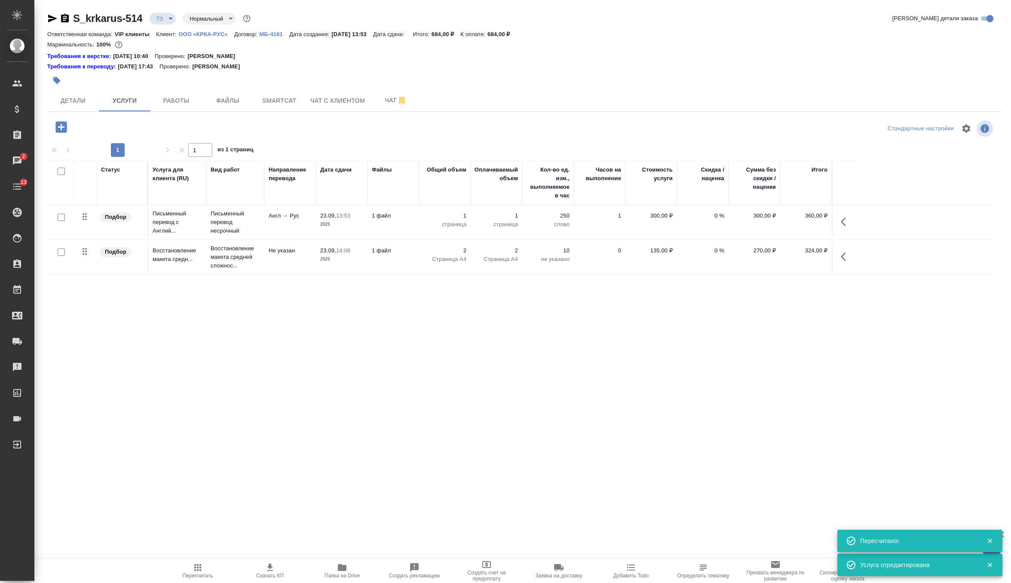
click at [62, 218] on input "checkbox" at bounding box center [61, 217] width 7 height 7
checkbox input "true"
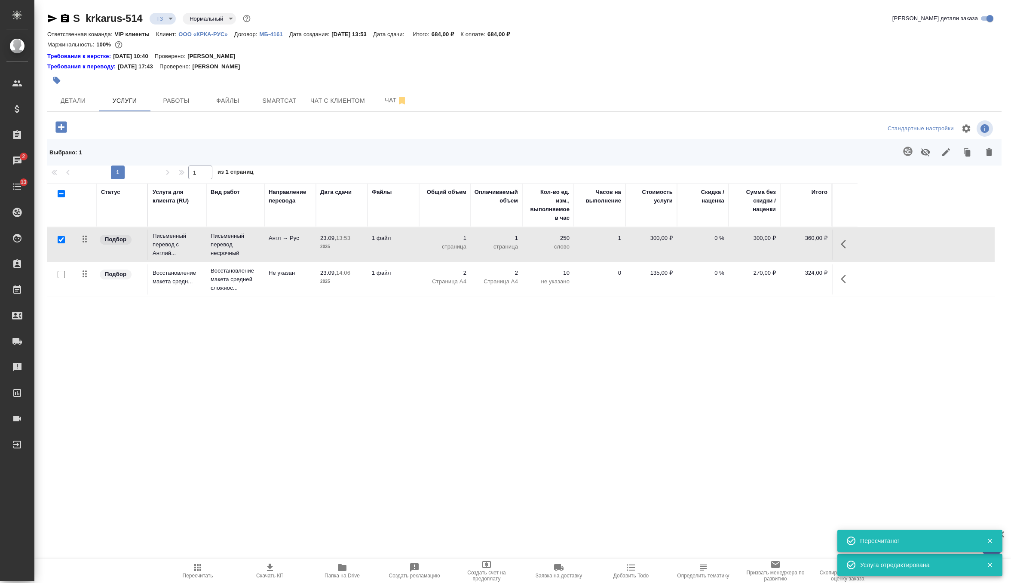
click at [913, 156] on button "button" at bounding box center [907, 151] width 21 height 21
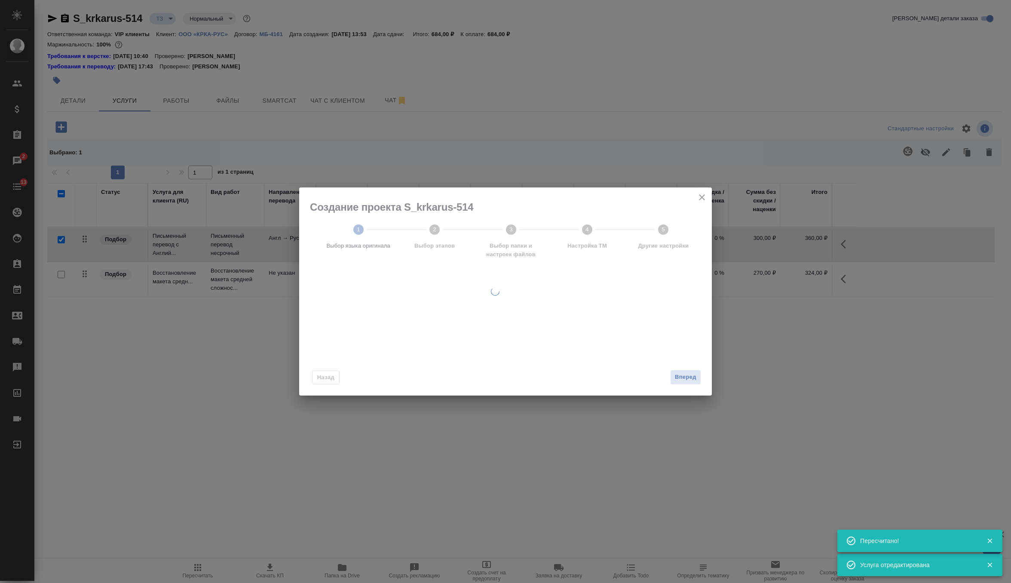
click at [913, 156] on div "Создание проекта S_krkarus-514 1 Выбор языка оригинала 2 Выбор этапов 3 Выбор п…" at bounding box center [505, 291] width 1011 height 583
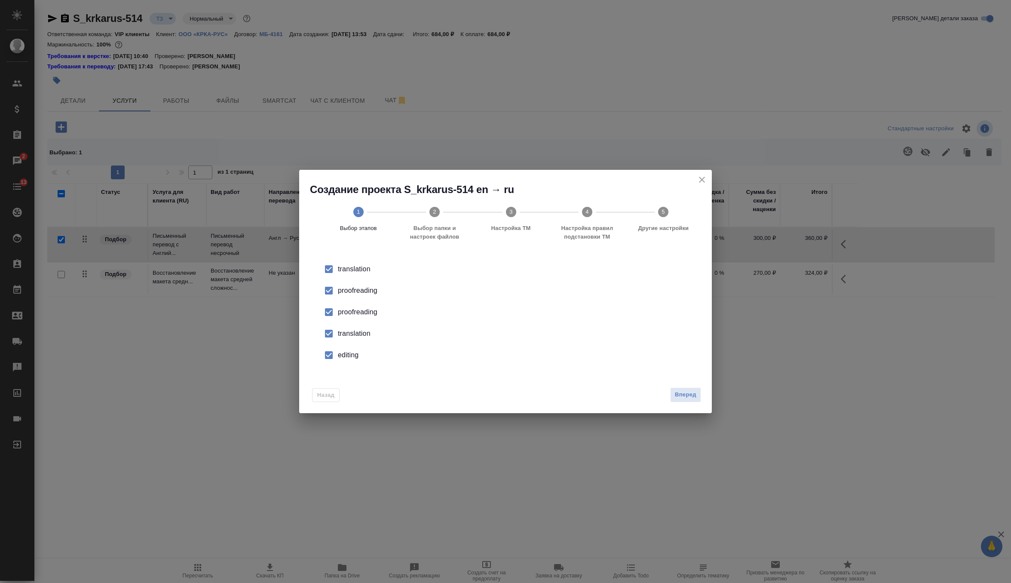
click at [364, 313] on div "proofreading" at bounding box center [514, 312] width 353 height 10
click at [354, 329] on div "translation" at bounding box center [514, 333] width 353 height 10
click at [354, 347] on li "editing" at bounding box center [505, 354] width 385 height 21
click at [691, 395] on span "Вперед" at bounding box center [685, 395] width 21 height 10
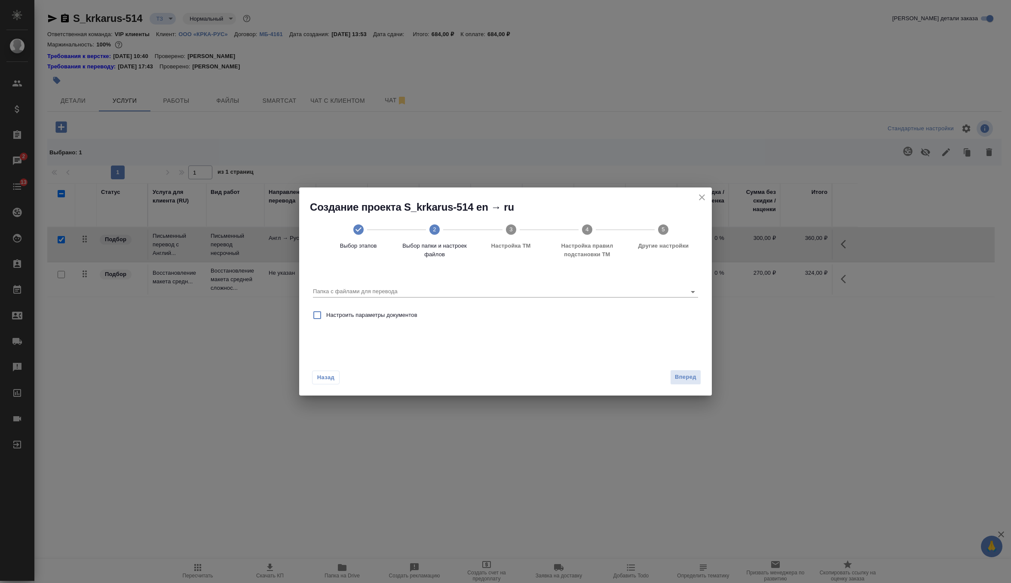
click at [671, 300] on div "Папка с файлами для перевода" at bounding box center [505, 287] width 392 height 30
click at [651, 287] on input "Папка с файлами для перевода" at bounding box center [492, 291] width 358 height 10
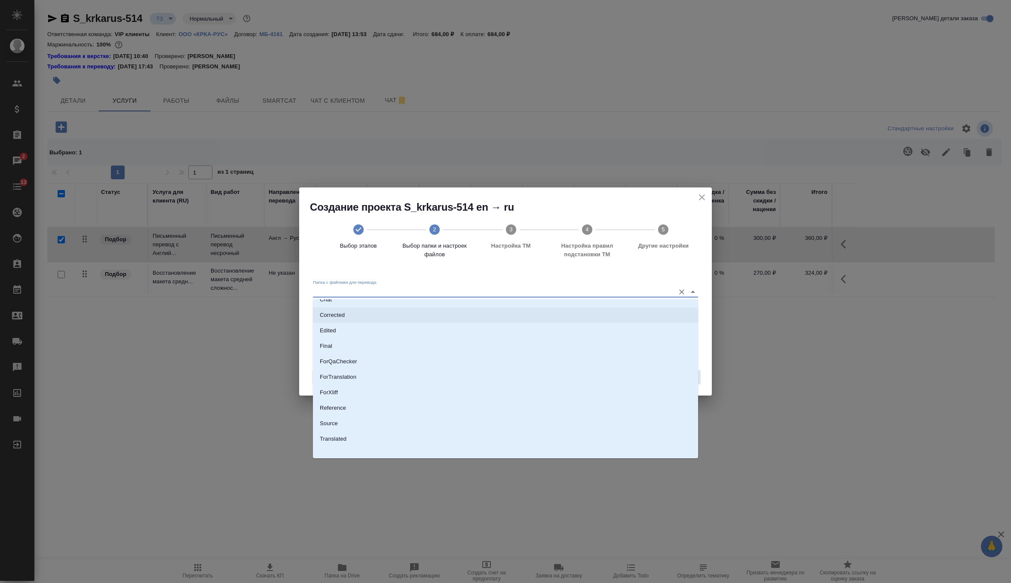
scroll to position [45, 0]
click at [494, 414] on li "Source" at bounding box center [505, 418] width 385 height 15
type input "Source"
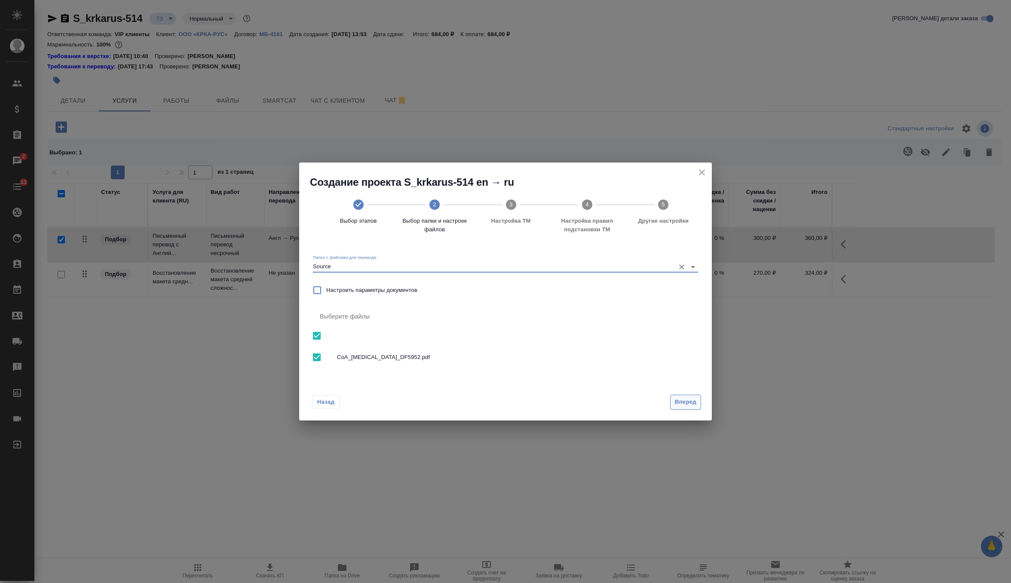
click at [688, 399] on span "Вперед" at bounding box center [685, 402] width 21 height 10
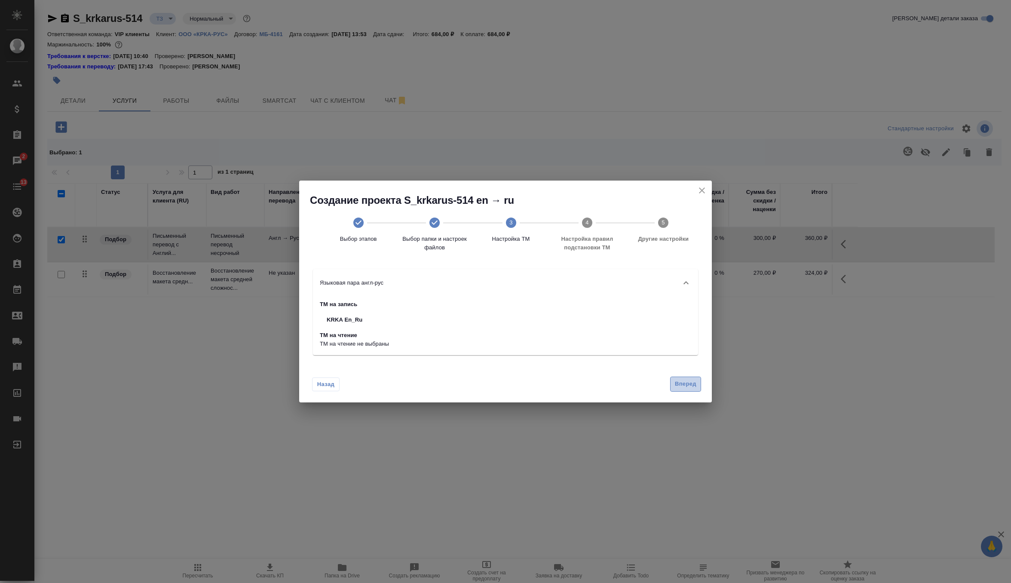
click at [680, 383] on span "Вперед" at bounding box center [685, 384] width 21 height 10
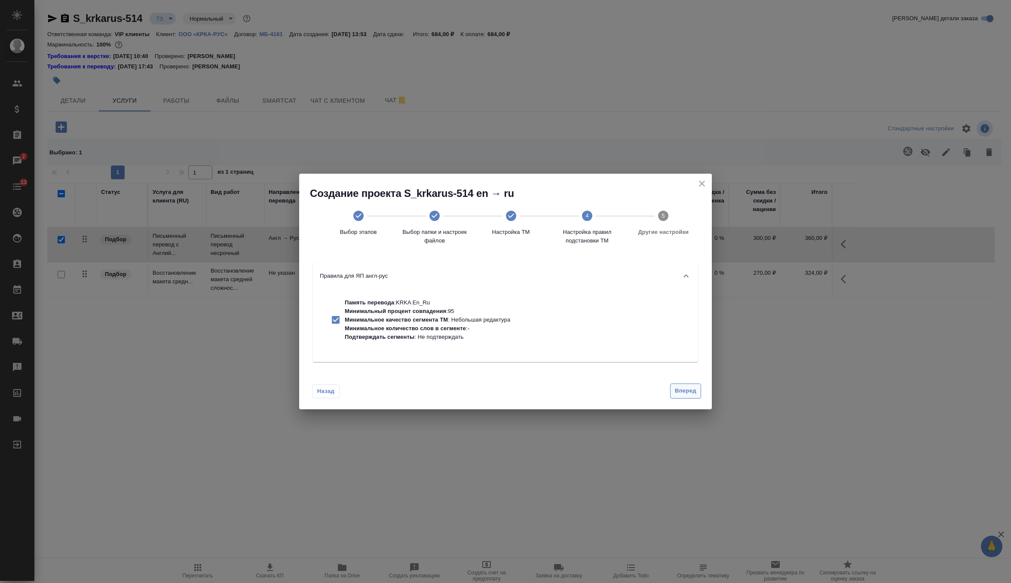
click at [680, 383] on button "Вперед" at bounding box center [685, 390] width 31 height 15
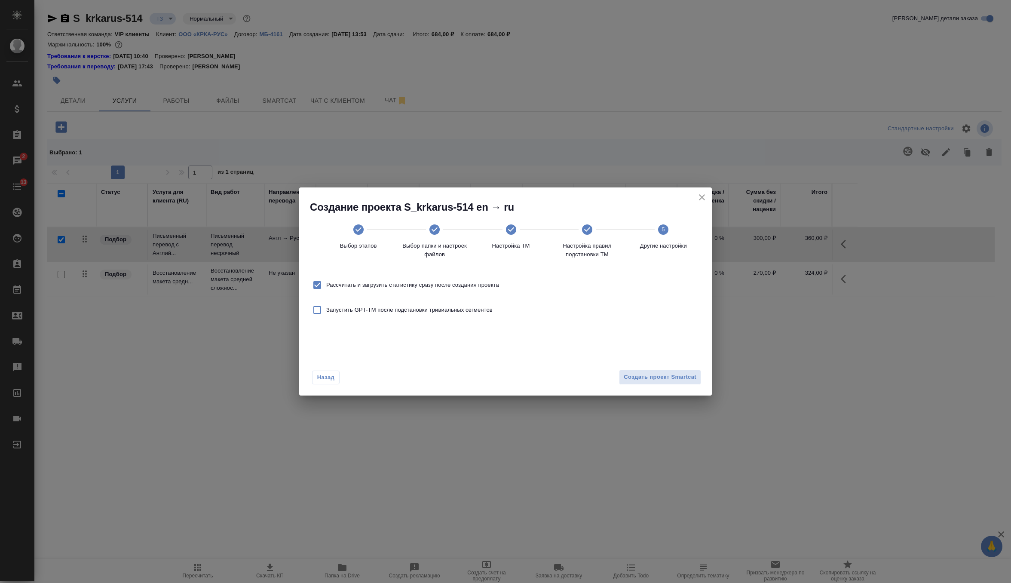
click at [473, 280] on label "Рассчитать и загрузить статистику сразу после создания проекта" at bounding box center [403, 285] width 191 height 18
click at [326, 280] on input "Рассчитать и загрузить статистику сразу после создания проекта" at bounding box center [317, 285] width 18 height 18
checkbox input "false"
click at [657, 376] on span "Создать проект Smartcat" at bounding box center [659, 377] width 73 height 10
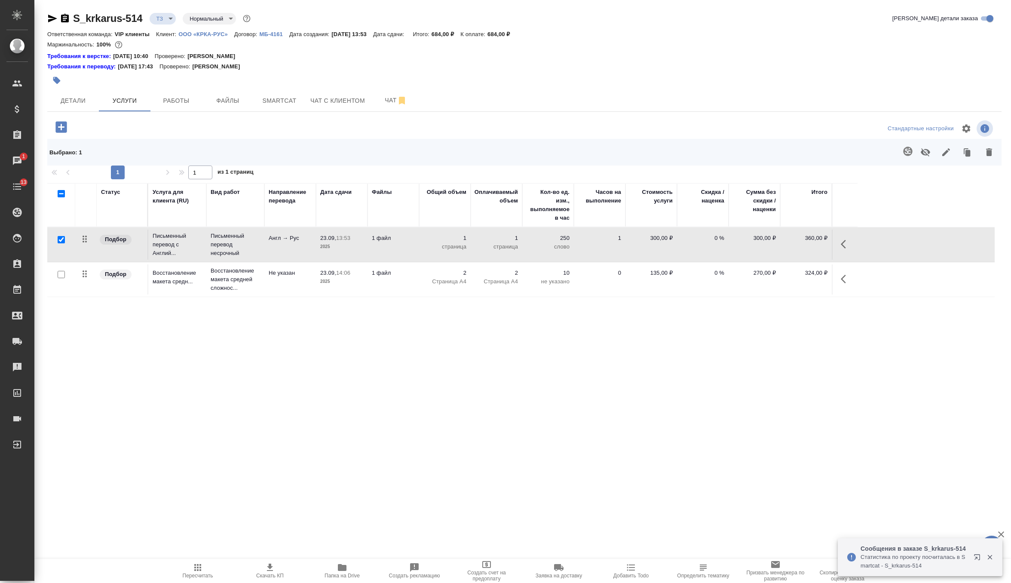
click at [407, 246] on td "1 файл" at bounding box center [393, 244] width 52 height 30
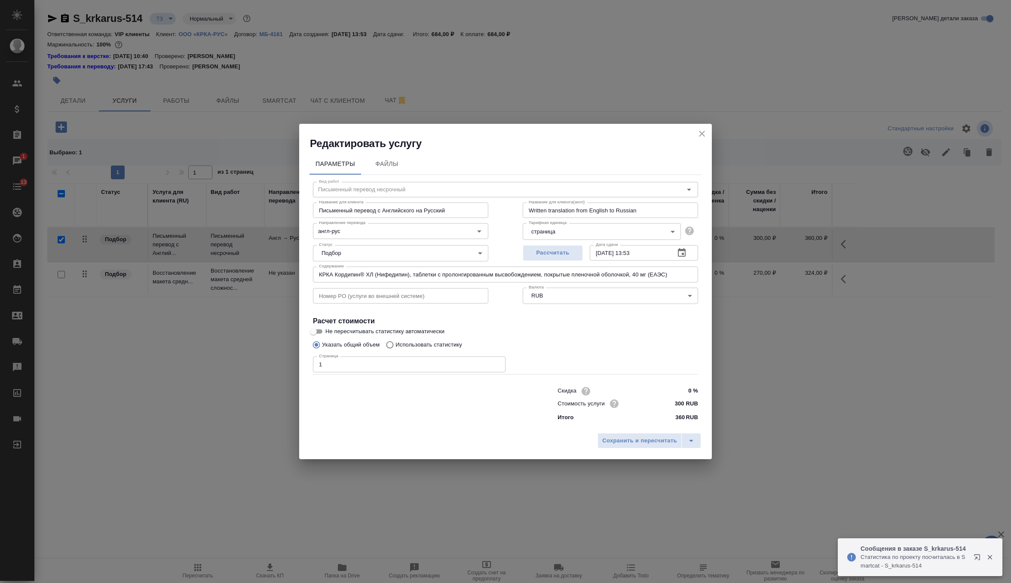
click at [367, 359] on input "1" at bounding box center [409, 363] width 193 height 15
type input "2"
click at [632, 433] on button "Сохранить и пересчитать" at bounding box center [639, 440] width 84 height 15
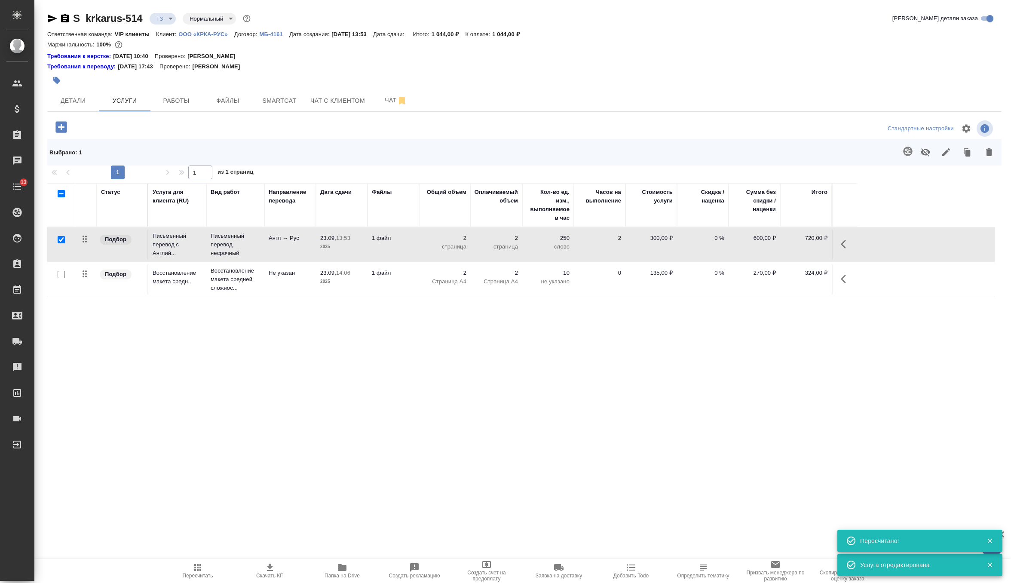
click at [269, 579] on button "Скачать КП" at bounding box center [270, 571] width 72 height 24
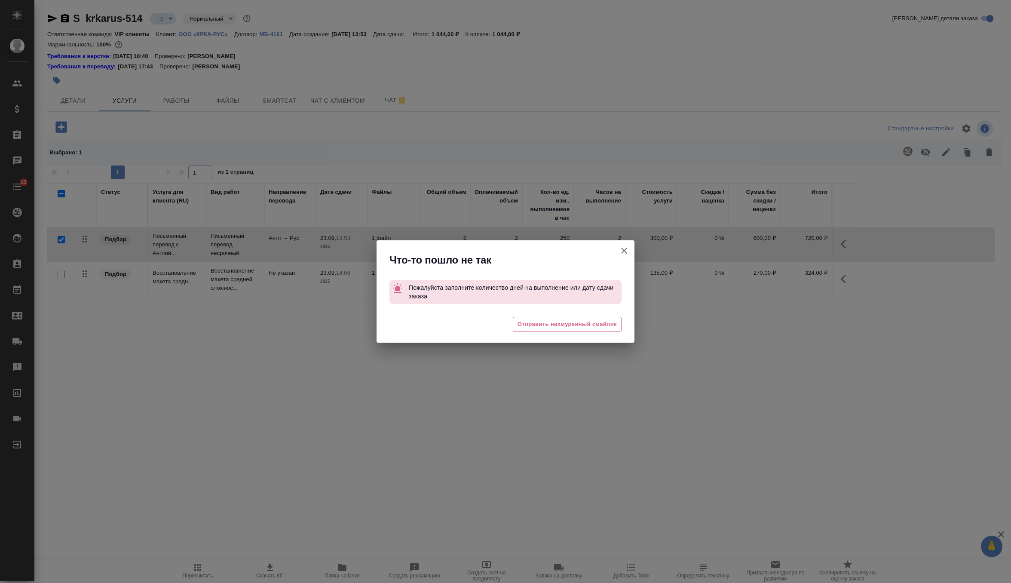
click at [629, 252] on icon "button" at bounding box center [624, 250] width 10 height 10
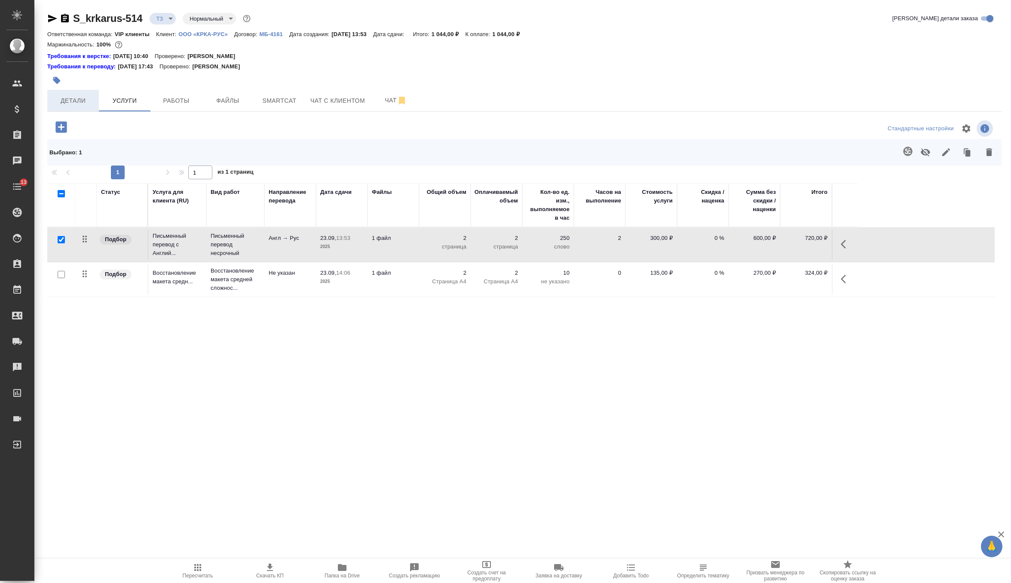
click at [84, 96] on span "Детали" at bounding box center [72, 100] width 41 height 11
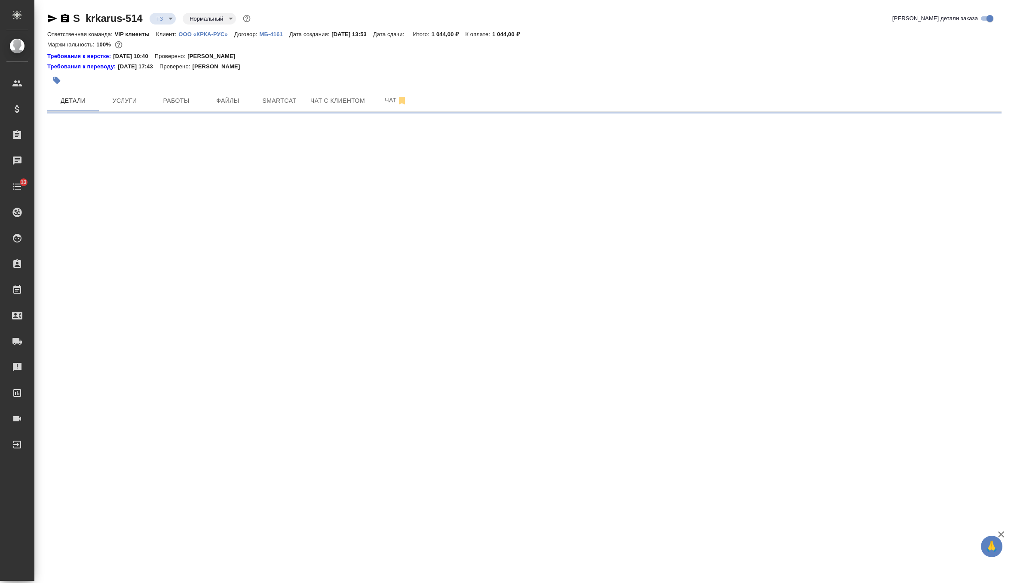
select select "RU"
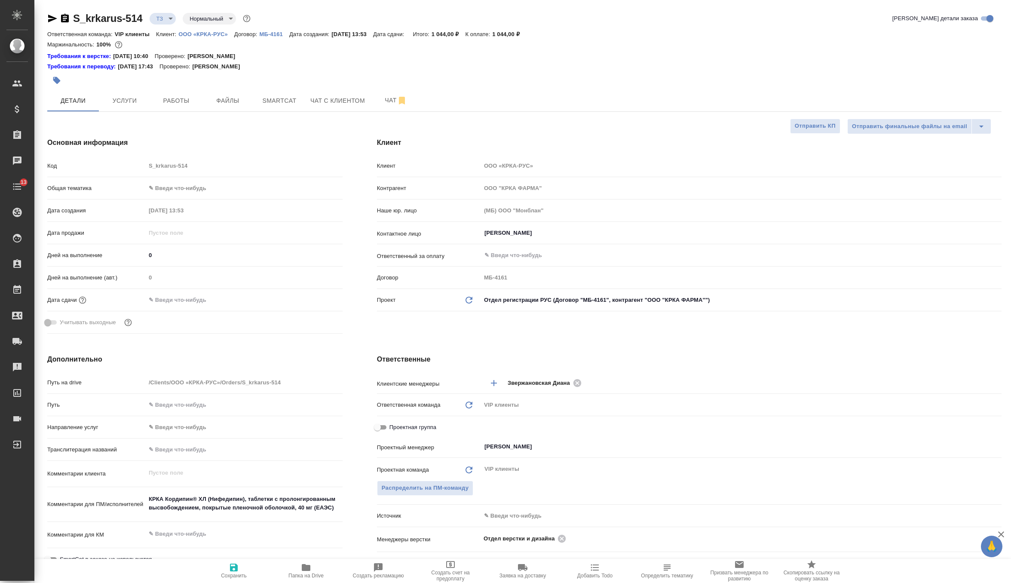
type textarea "x"
click at [192, 300] on input "text" at bounding box center [183, 299] width 75 height 12
click at [321, 296] on icon "button" at bounding box center [318, 298] width 8 height 9
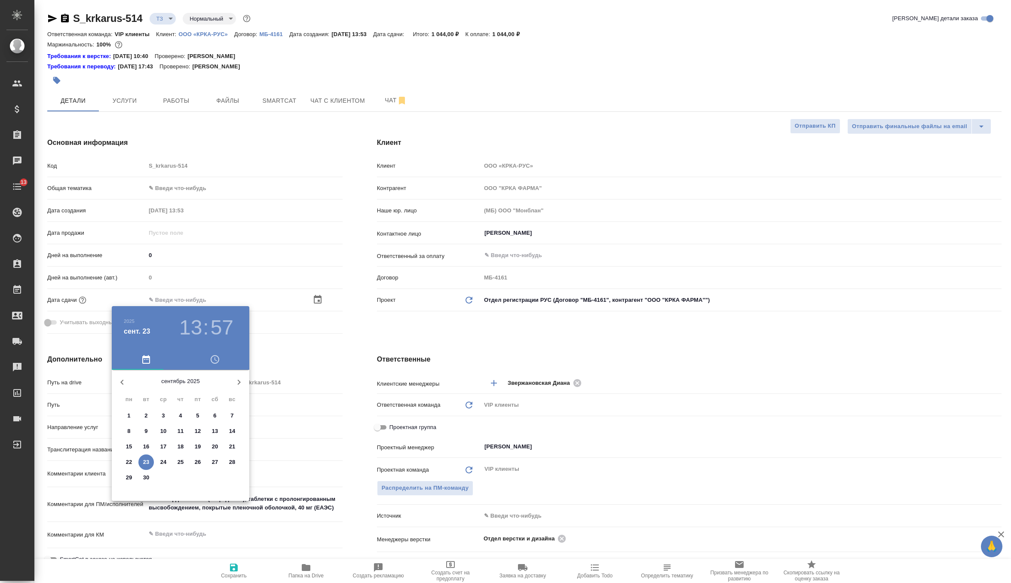
click at [164, 459] on p "24" at bounding box center [163, 462] width 6 height 9
type input "24.09.2025 13:57"
type textarea "x"
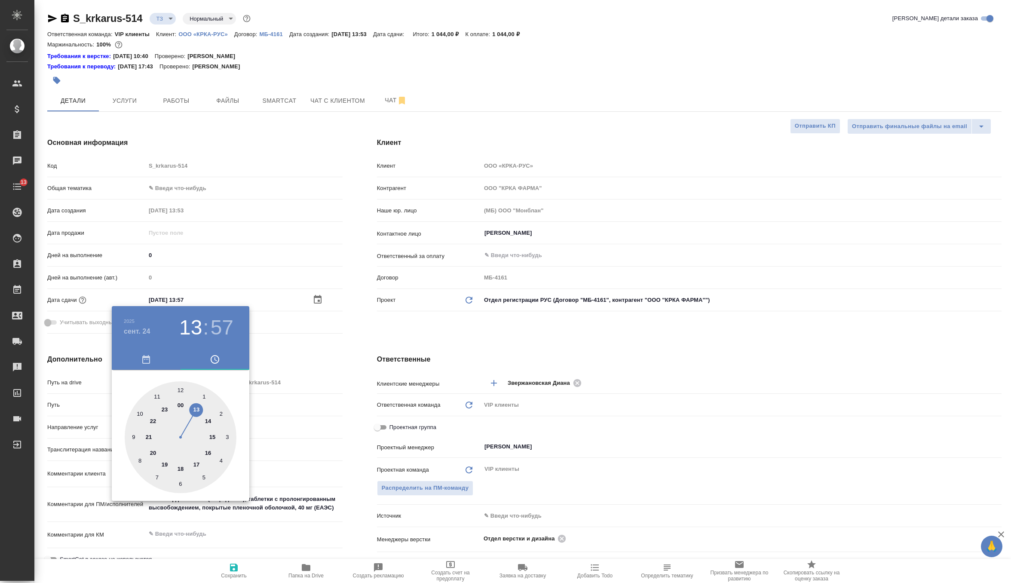
click at [197, 464] on div at bounding box center [181, 437] width 112 height 112
type input "24.09.2025 17:57"
type textarea "x"
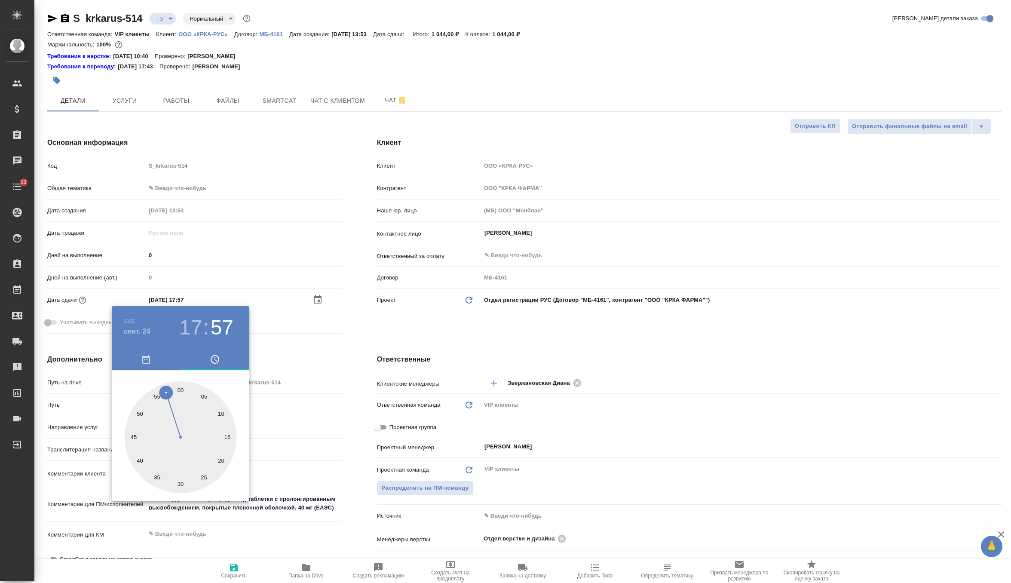
click at [182, 388] on div at bounding box center [181, 437] width 112 height 112
type input "24.09.2025 17:00"
type textarea "x"
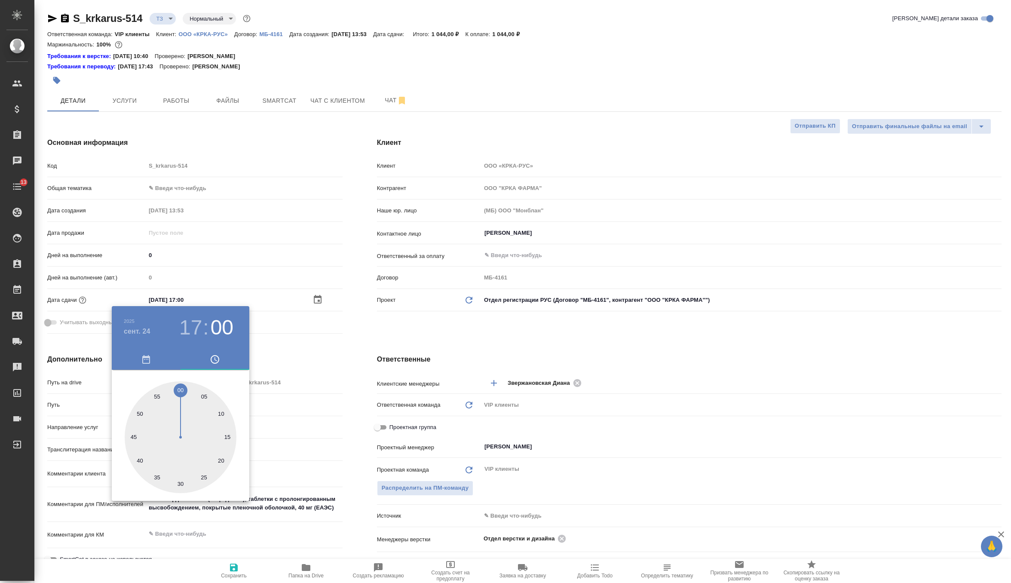
click at [369, 351] on div at bounding box center [505, 291] width 1011 height 583
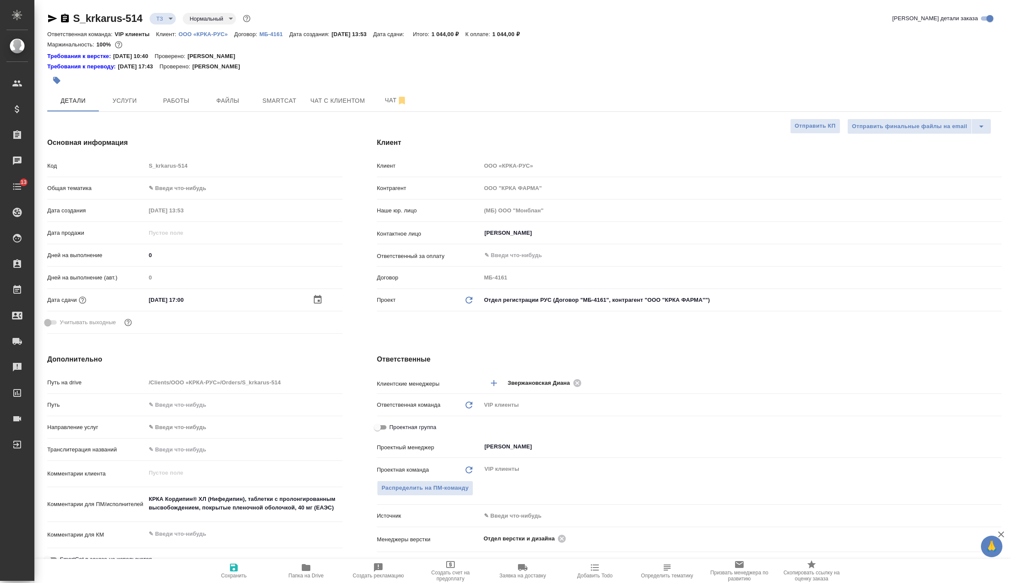
click at [231, 575] on span "Сохранить" at bounding box center [234, 575] width 26 height 6
type textarea "x"
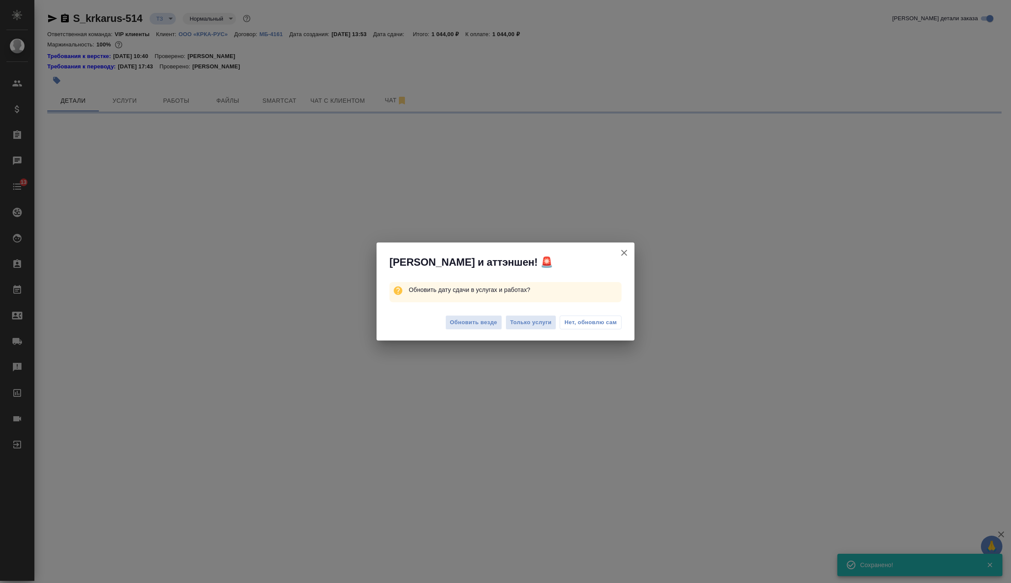
select select "RU"
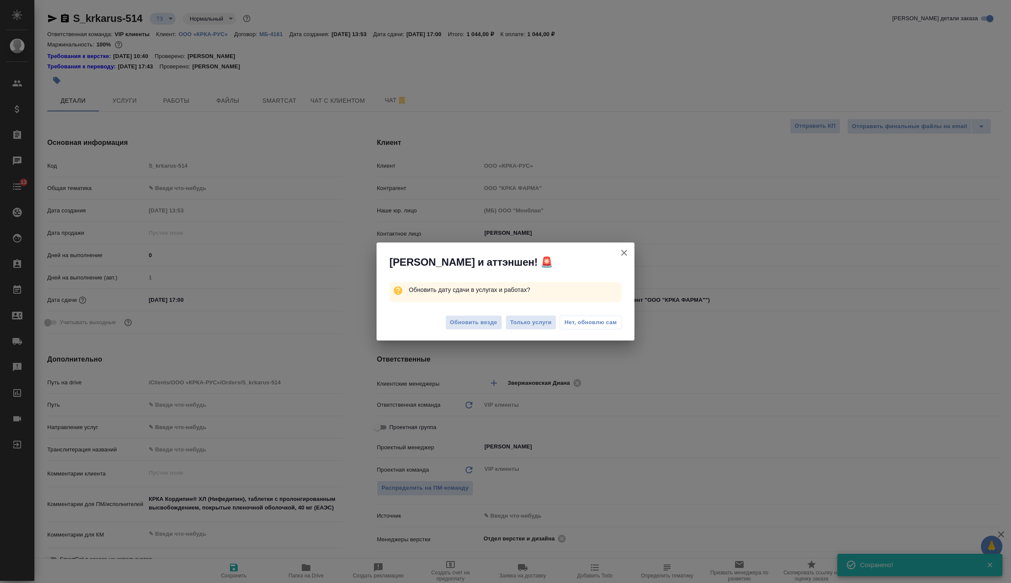
type textarea "x"
click at [474, 316] on button "Обновить везде" at bounding box center [473, 322] width 57 height 15
type textarea "x"
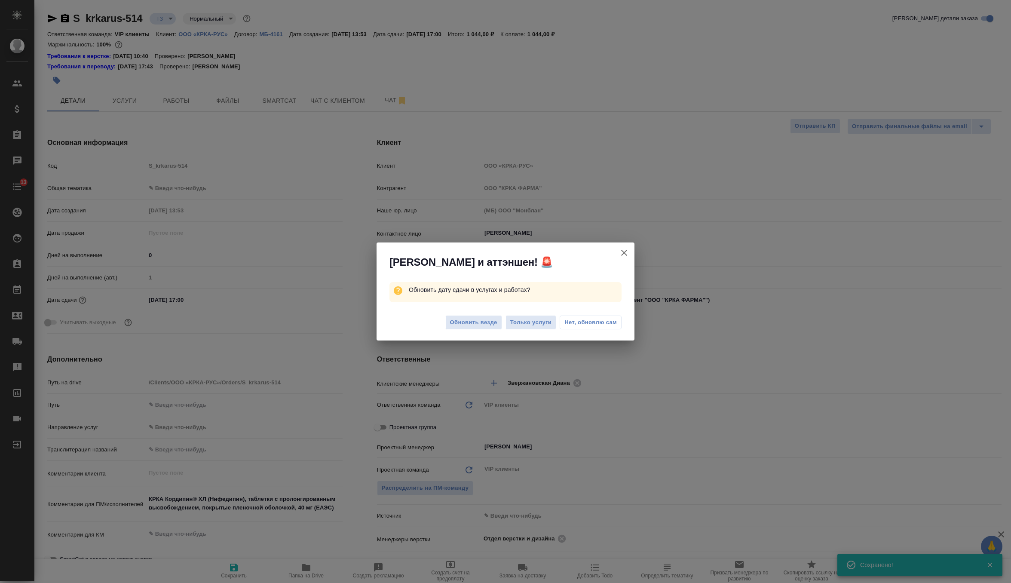
type textarea "x"
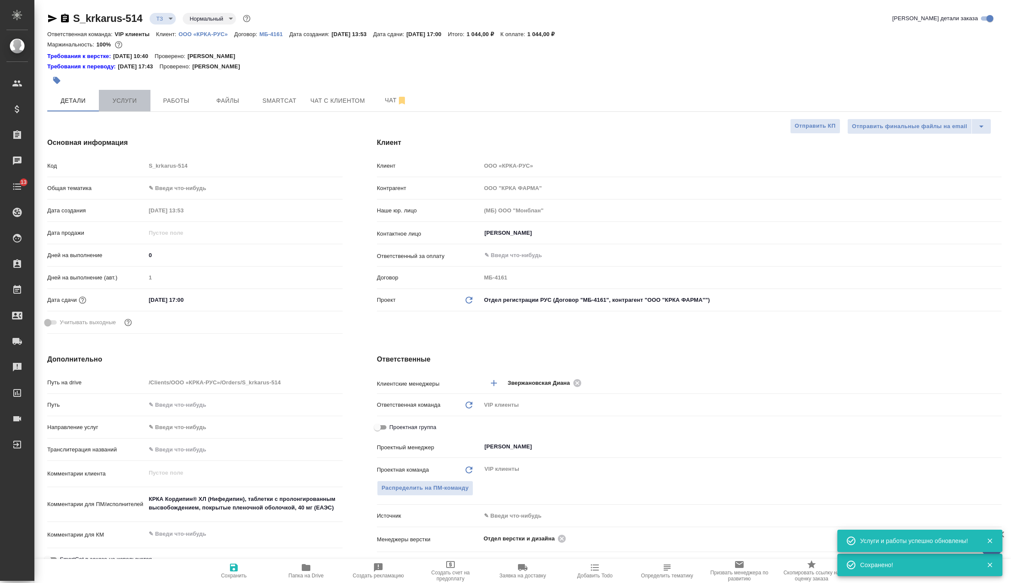
click at [116, 93] on button "Услуги" at bounding box center [125, 100] width 52 height 21
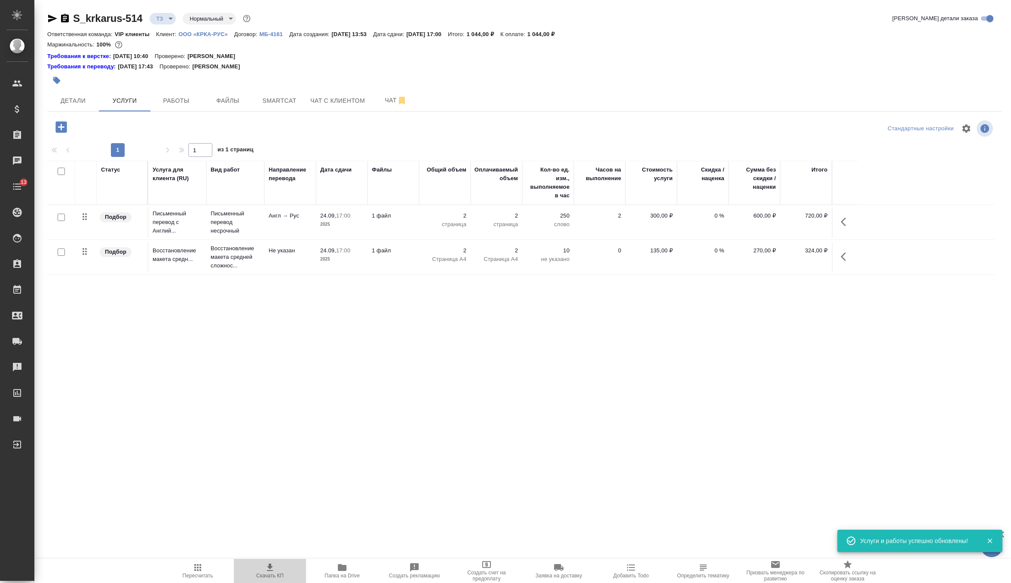
click at [269, 564] on icon "button" at bounding box center [270, 566] width 6 height 7
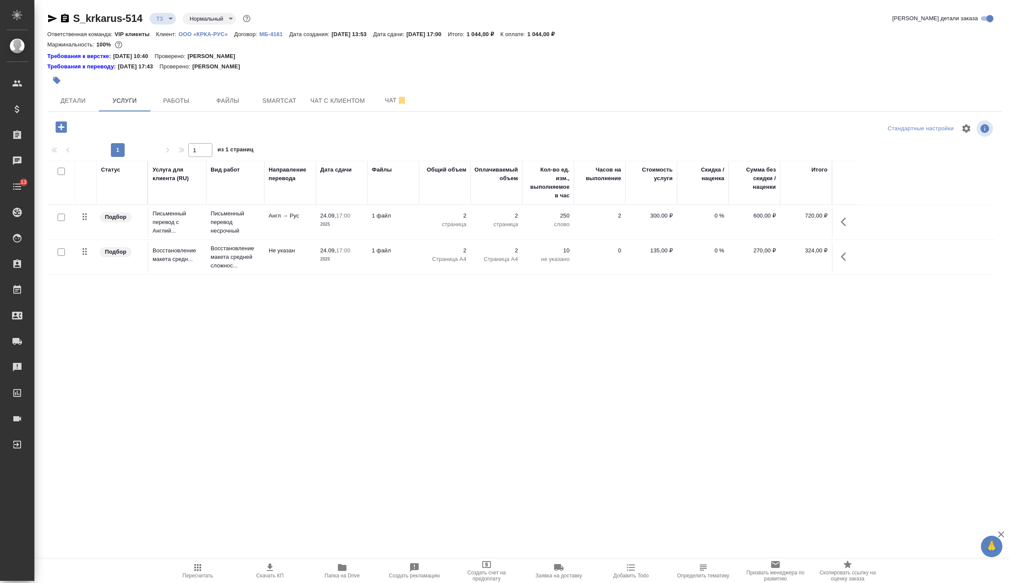
drag, startPoint x: 473, startPoint y: 31, endPoint x: 427, endPoint y: 32, distance: 45.6
click at [427, 32] on p "24.09.2025, 17:00" at bounding box center [427, 34] width 42 height 6
drag, startPoint x: 426, startPoint y: 35, endPoint x: 477, endPoint y: 35, distance: 50.7
click at [448, 35] on p "24.09.2025, 17:00" at bounding box center [427, 34] width 42 height 6
copy p "24.09.2025, 17:00"
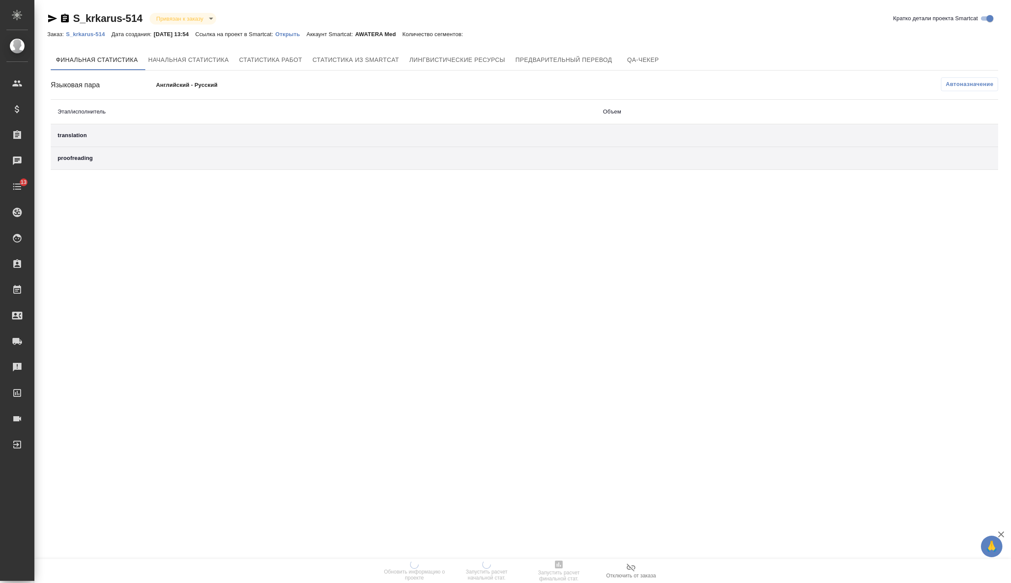
click at [312, 37] on div "Заказ: S_krkarus-514 Дата создания: [DATE] 13:54 Ссылка на проект в Smartcat: О…" at bounding box center [259, 34] width 424 height 10
click at [306, 35] on p "Открыть" at bounding box center [290, 34] width 31 height 6
